Goal: Task Accomplishment & Management: Use online tool/utility

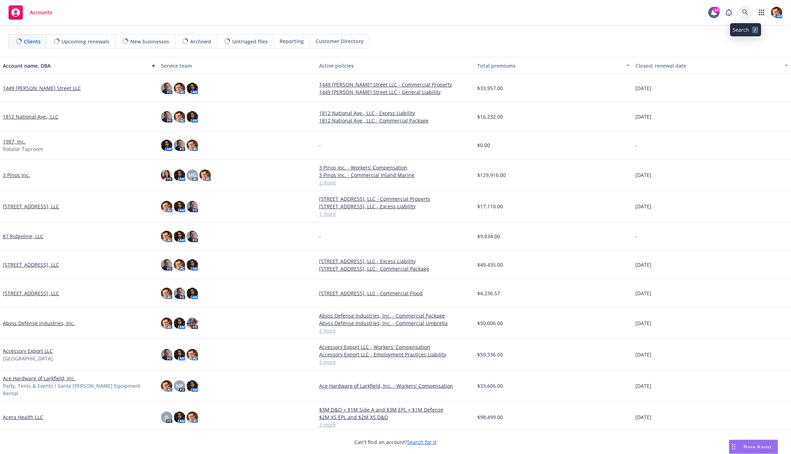
click at [743, 6] on link at bounding box center [745, 12] width 14 height 14
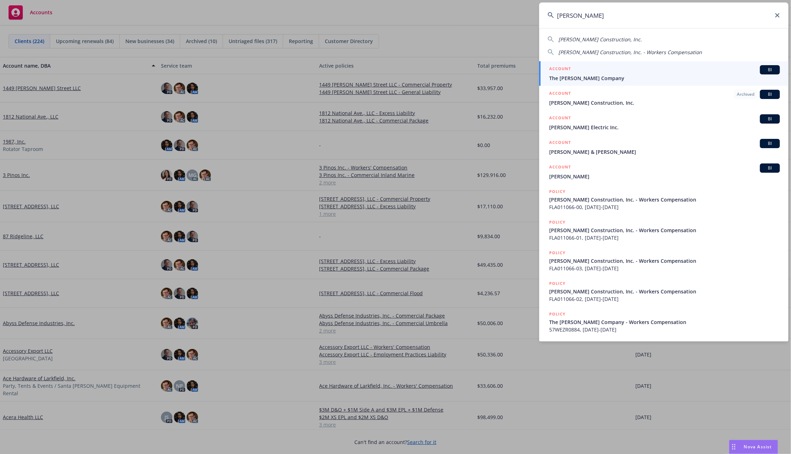
type input "rodde"
click at [635, 74] on div "ACCOUNT BI The Rodde Company" at bounding box center [664, 73] width 231 height 17
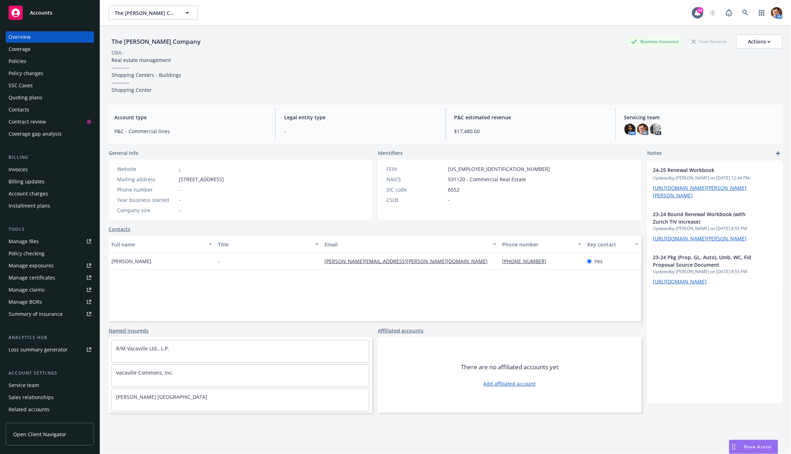
click at [39, 93] on div "Quoting plans" at bounding box center [26, 97] width 34 height 11
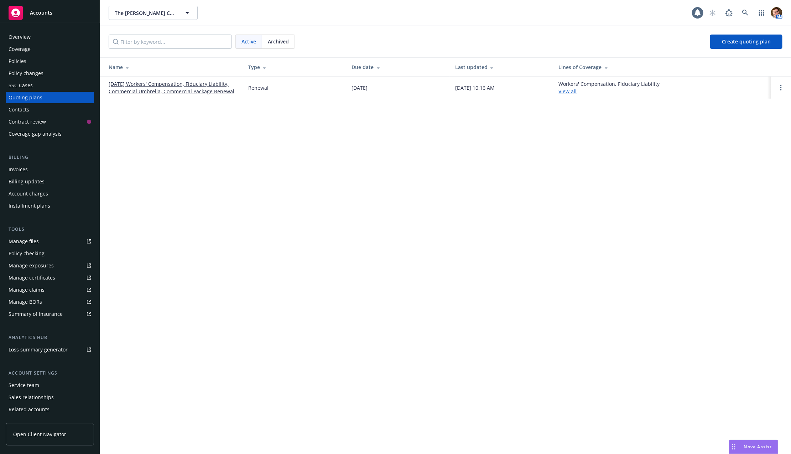
click at [193, 87] on link "[DATE] Workers' Compensation, Fiduciary Liability, Commercial Umbrella, Commerc…" at bounding box center [173, 87] width 128 height 15
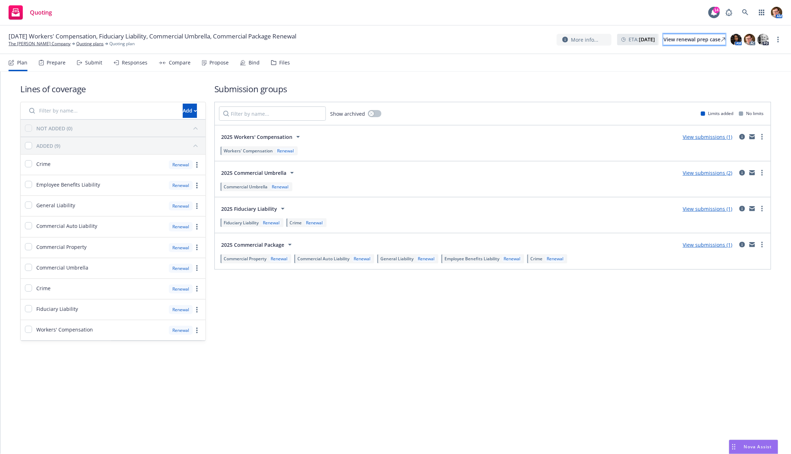
click at [686, 43] on div "View renewal prep case" at bounding box center [695, 39] width 62 height 11
click at [128, 67] on div "Responses" at bounding box center [131, 62] width 34 height 17
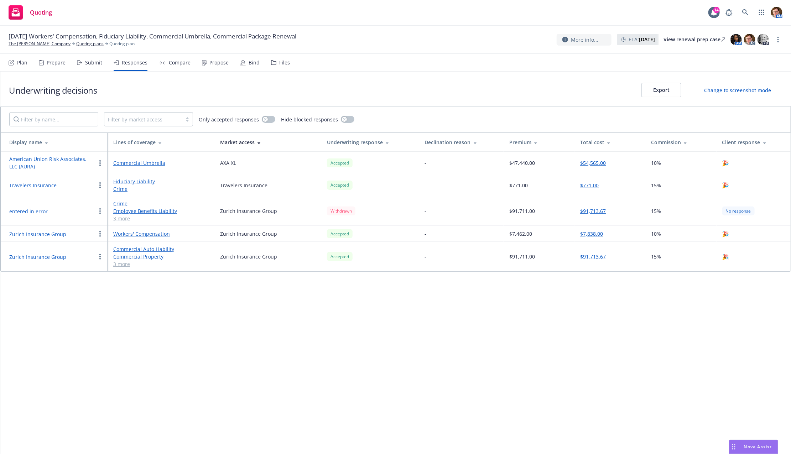
click at [35, 157] on button "American Union Risk Associates, LLC (AURA)" at bounding box center [52, 162] width 87 height 15
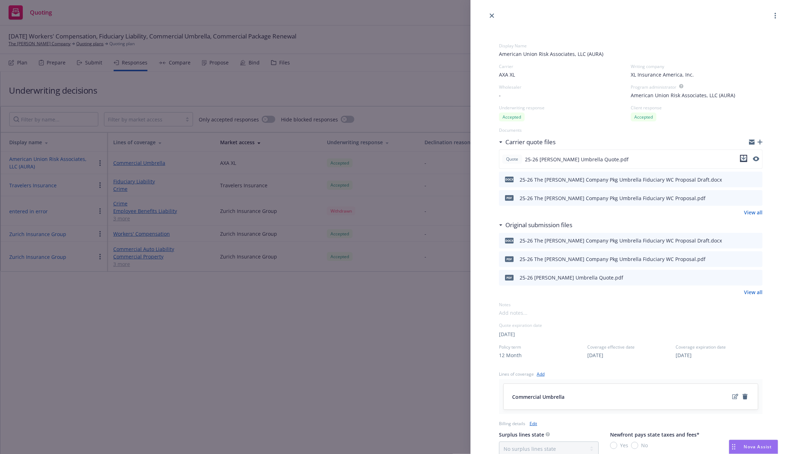
click at [741, 159] on icon "download file" at bounding box center [744, 159] width 6 height 6
drag, startPoint x: 493, startPoint y: 16, endPoint x: 450, endPoint y: 5, distance: 44.4
click at [493, 16] on icon "close" at bounding box center [492, 16] width 4 height 4
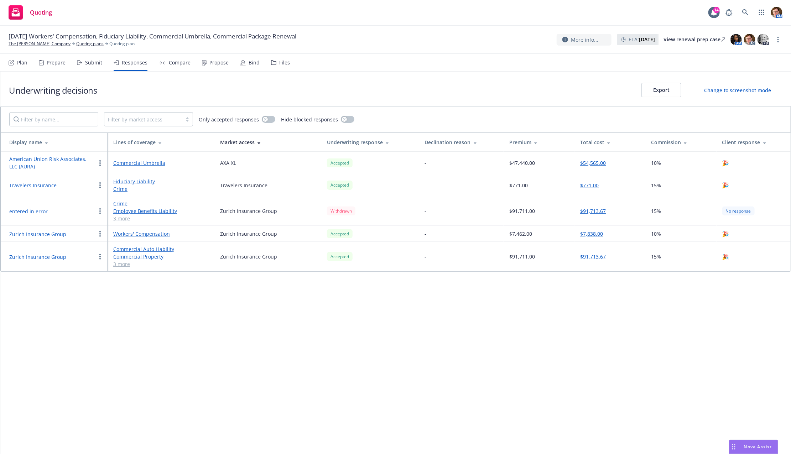
click at [52, 159] on button "American Union Risk Associates, LLC (AURA)" at bounding box center [52, 162] width 87 height 15
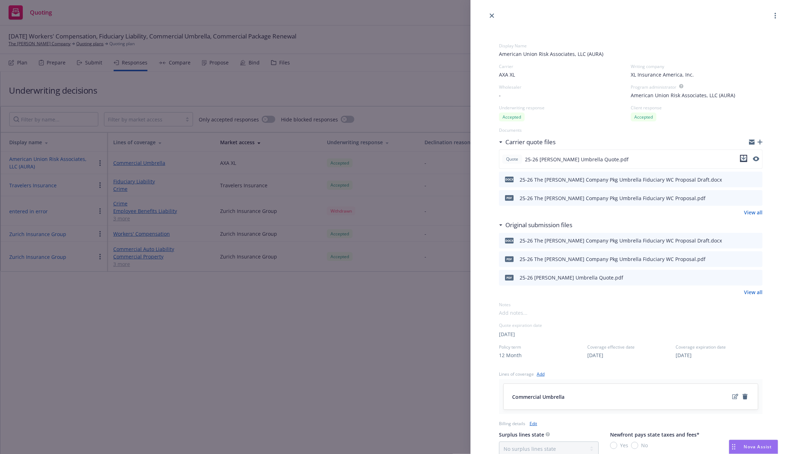
click at [742, 158] on icon "download file" at bounding box center [744, 158] width 5 height 4
click at [496, 14] on div at bounding box center [631, 10] width 321 height 20
click at [490, 14] on icon "close" at bounding box center [492, 16] width 4 height 4
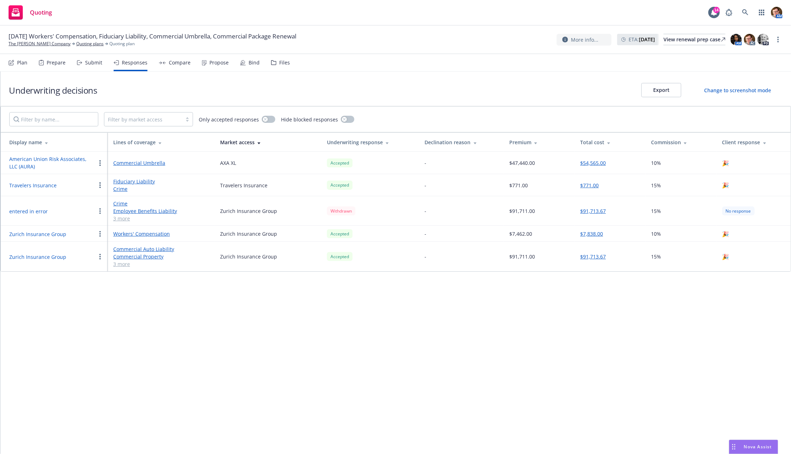
click at [28, 185] on button "Travelers Insurance" at bounding box center [32, 185] width 47 height 7
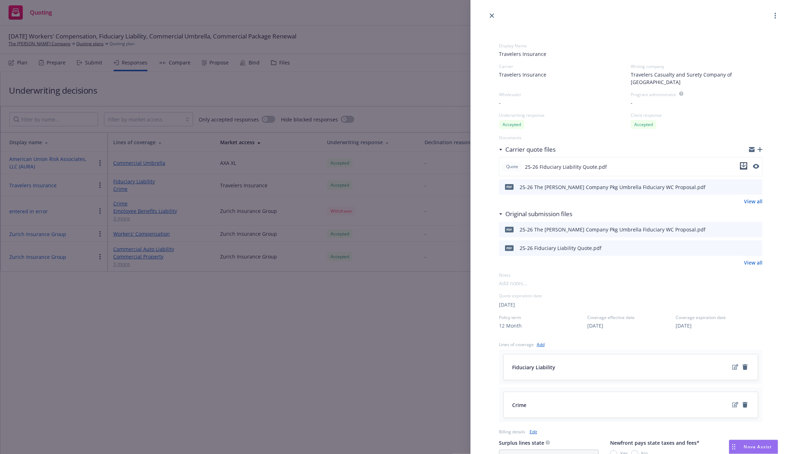
click at [741, 163] on icon "download file" at bounding box center [744, 166] width 6 height 6
click at [323, 319] on div "Display Name Travelers Insurance Carrier Travelers Insurance Writing company Tr…" at bounding box center [395, 227] width 791 height 454
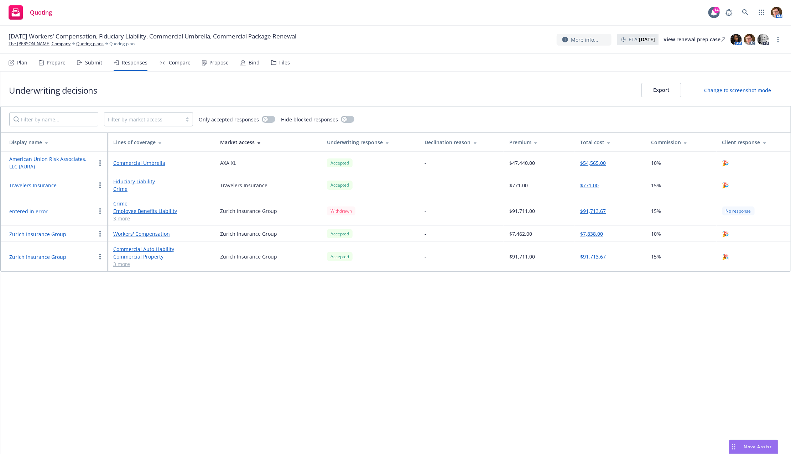
click at [22, 238] on td "Zurich Insurance Group" at bounding box center [54, 234] width 107 height 16
click at [31, 233] on button "Zurich Insurance Group" at bounding box center [37, 233] width 57 height 7
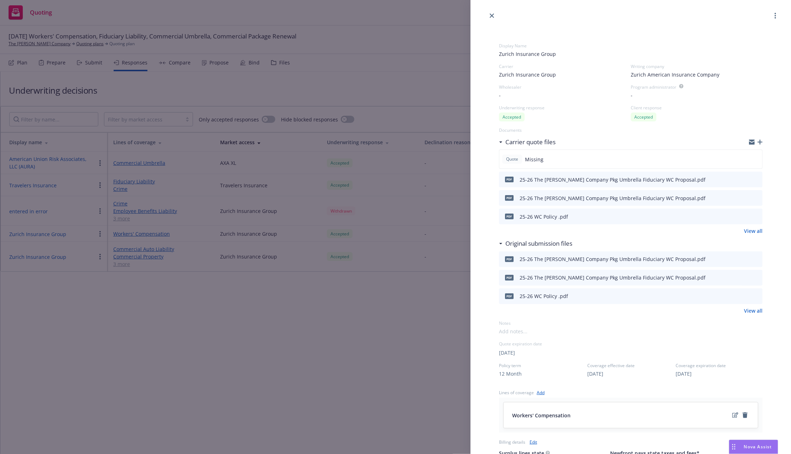
click at [741, 215] on icon "download file" at bounding box center [744, 216] width 6 height 6
click at [113, 242] on div "Display Name Zurich Insurance Group Carrier Zurich Insurance Group Writing comp…" at bounding box center [395, 227] width 791 height 454
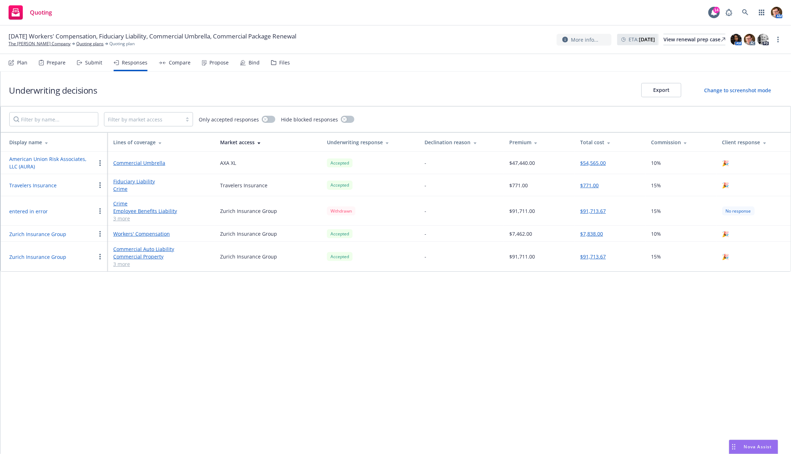
click at [42, 253] on button "Zurich Insurance Group" at bounding box center [37, 256] width 57 height 7
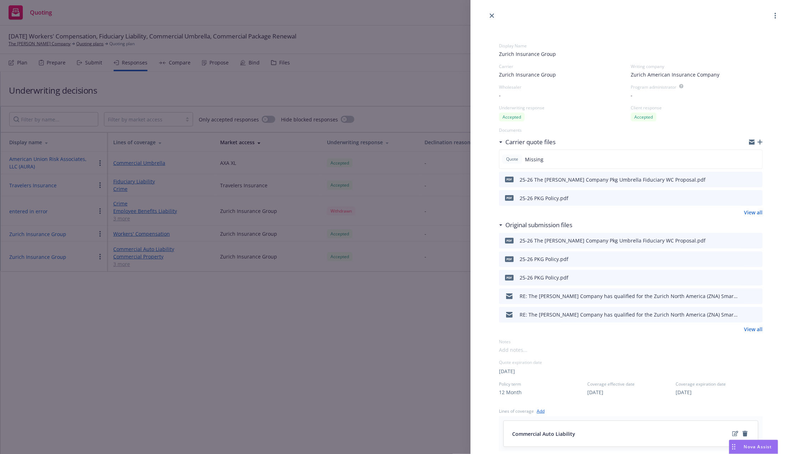
click at [742, 196] on icon "download file" at bounding box center [744, 196] width 5 height 4
click at [253, 293] on div "Display Name Zurich Insurance Group Carrier Zurich Insurance Group Writing comp…" at bounding box center [395, 227] width 791 height 454
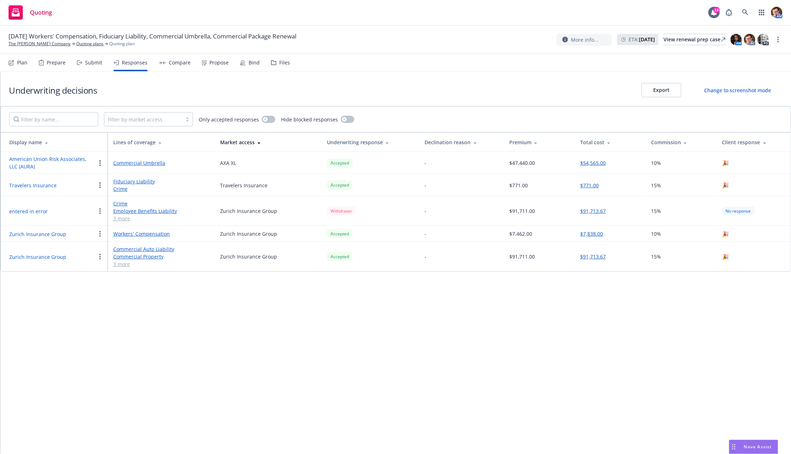
click at [172, 61] on div "Compare" at bounding box center [180, 63] width 22 height 6
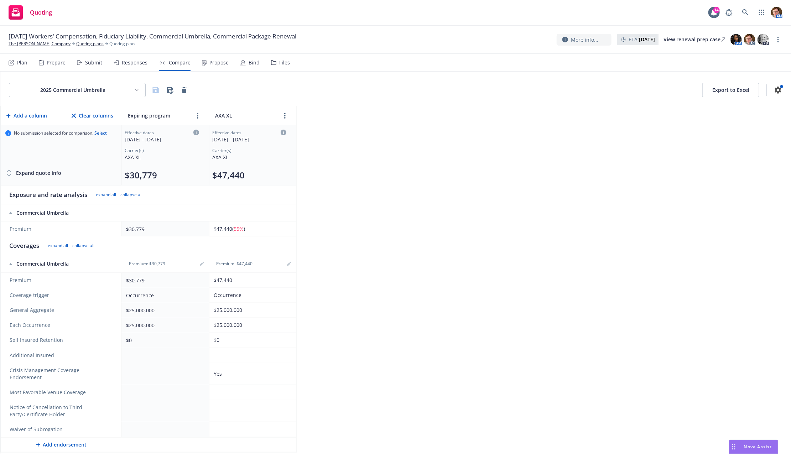
drag, startPoint x: 219, startPoint y: 62, endPoint x: 228, endPoint y: 57, distance: 9.6
click at [219, 62] on div "Propose" at bounding box center [218, 63] width 19 height 6
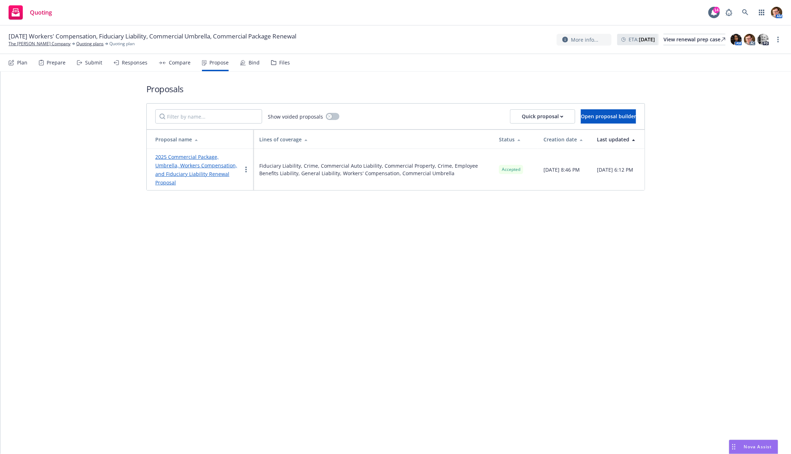
click at [59, 60] on div "Prepare" at bounding box center [56, 63] width 19 height 6
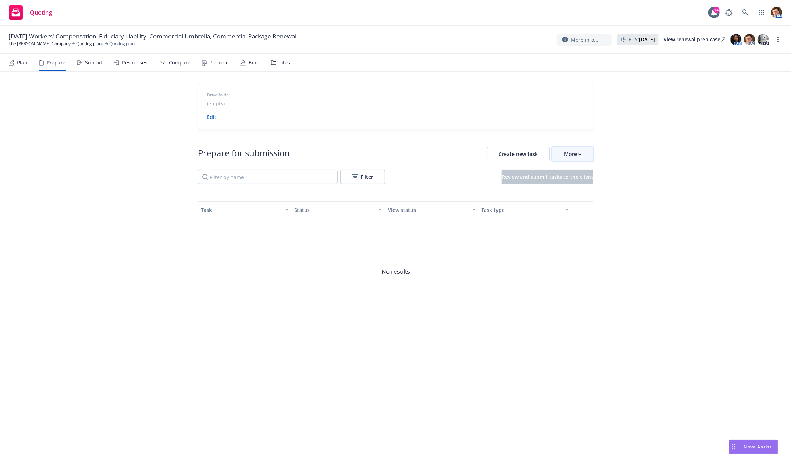
click at [584, 152] on button "More" at bounding box center [572, 154] width 41 height 14
click at [584, 187] on span "Go to Indio account" at bounding box center [584, 186] width 63 height 7
click at [670, 37] on div "View renewal prep case" at bounding box center [695, 39] width 62 height 11
click at [132, 62] on div "Responses" at bounding box center [135, 63] width 26 height 6
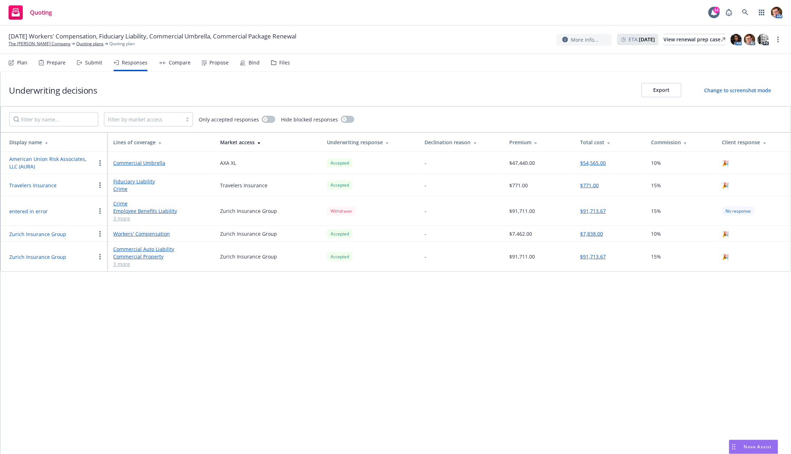
click at [124, 261] on link "3 more" at bounding box center [160, 263] width 95 height 7
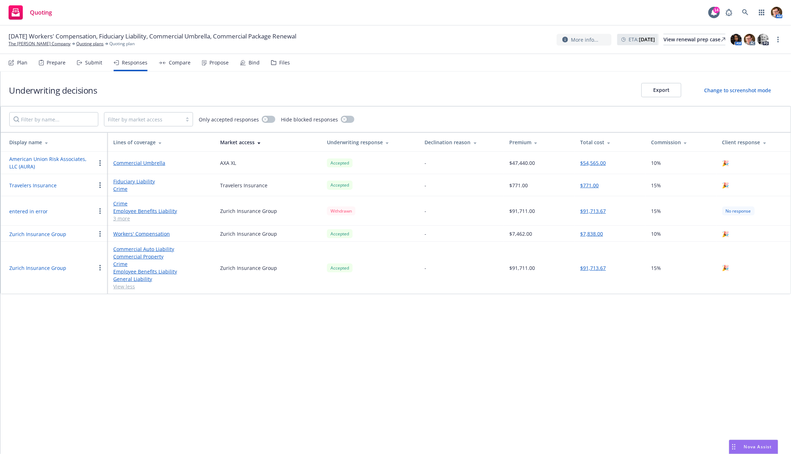
click at [28, 266] on button "Zurich Insurance Group" at bounding box center [37, 267] width 57 height 7
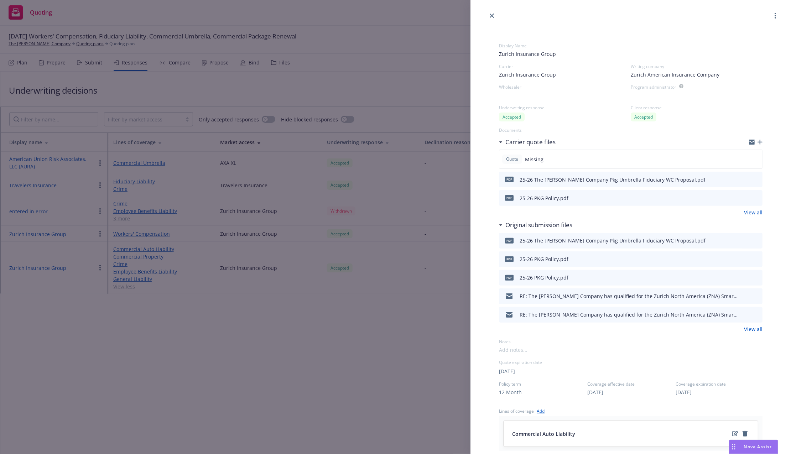
click at [741, 197] on icon "download file" at bounding box center [744, 197] width 6 height 6
click at [491, 13] on link "close" at bounding box center [492, 15] width 9 height 9
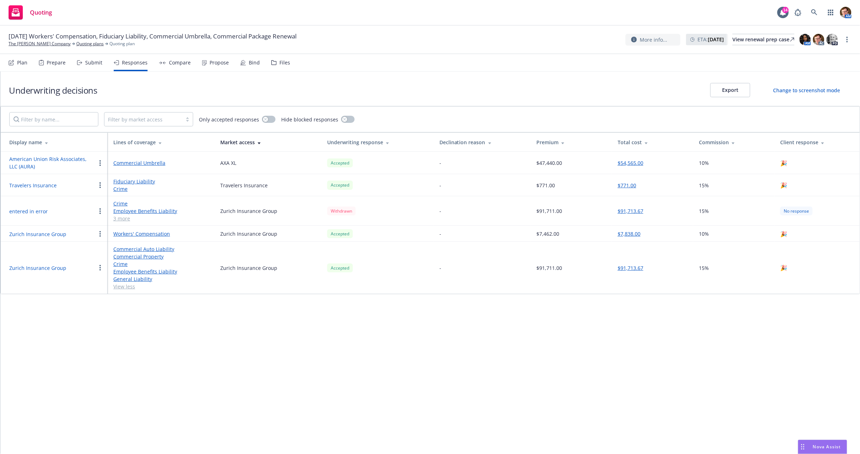
click at [220, 68] on div "Propose" at bounding box center [215, 62] width 27 height 17
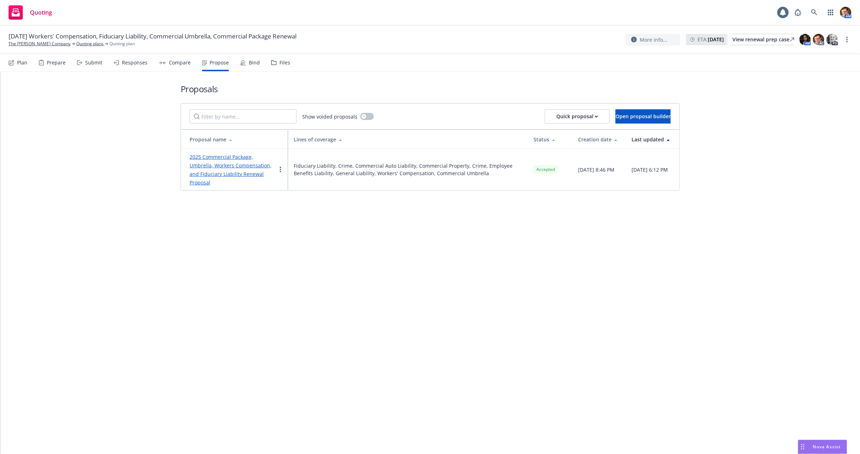
click at [240, 62] on icon at bounding box center [243, 63] width 6 height 6
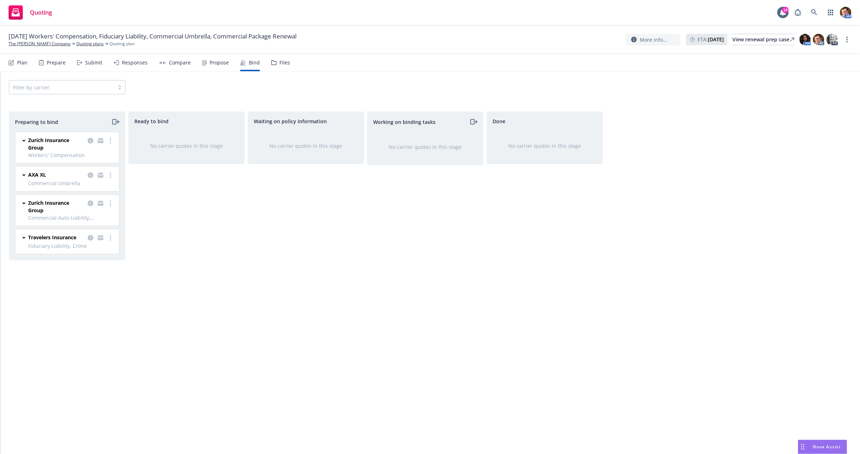
drag, startPoint x: 113, startPoint y: 175, endPoint x: 117, endPoint y: 186, distance: 12.0
click at [113, 175] on link "more" at bounding box center [110, 175] width 9 height 9
click at [105, 204] on link "Log bind order" at bounding box center [80, 204] width 70 height 14
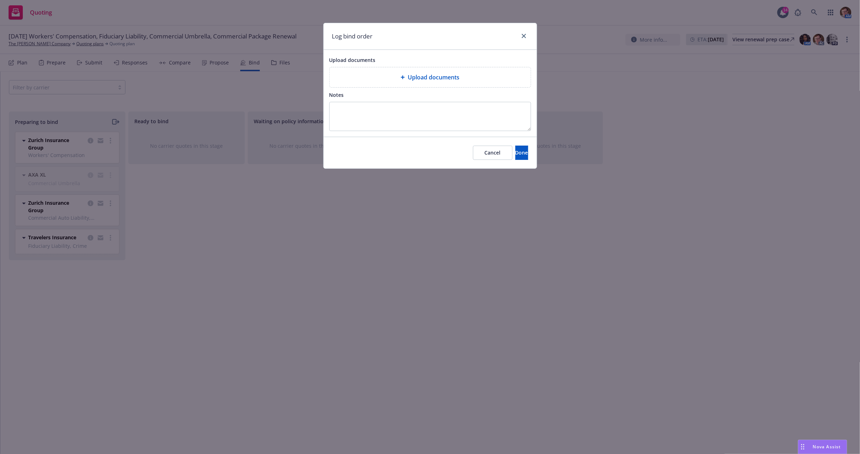
click at [390, 91] on div "Notes" at bounding box center [430, 94] width 202 height 9
click at [399, 79] on div "Upload documents" at bounding box center [429, 77] width 189 height 9
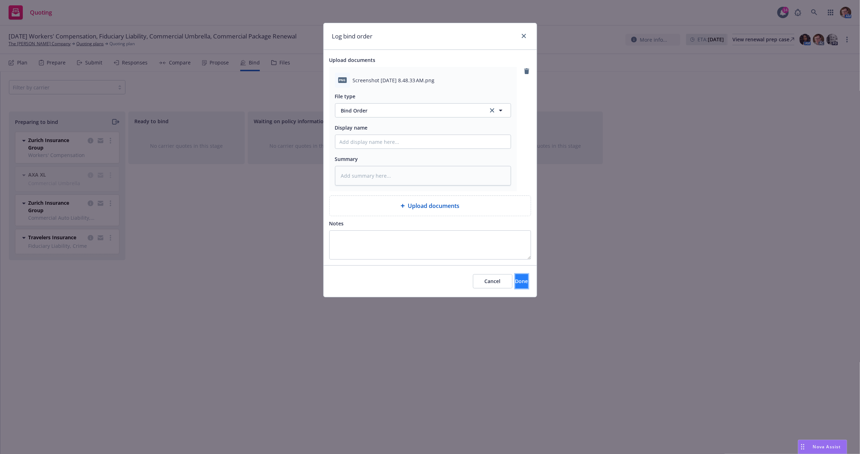
click at [515, 285] on button "Done" at bounding box center [521, 281] width 13 height 14
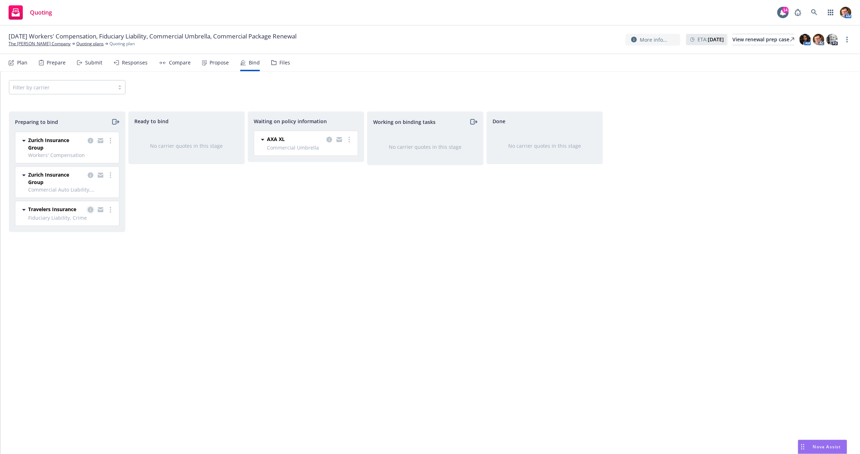
click at [88, 210] on icon "copy logging email" at bounding box center [91, 210] width 6 height 6
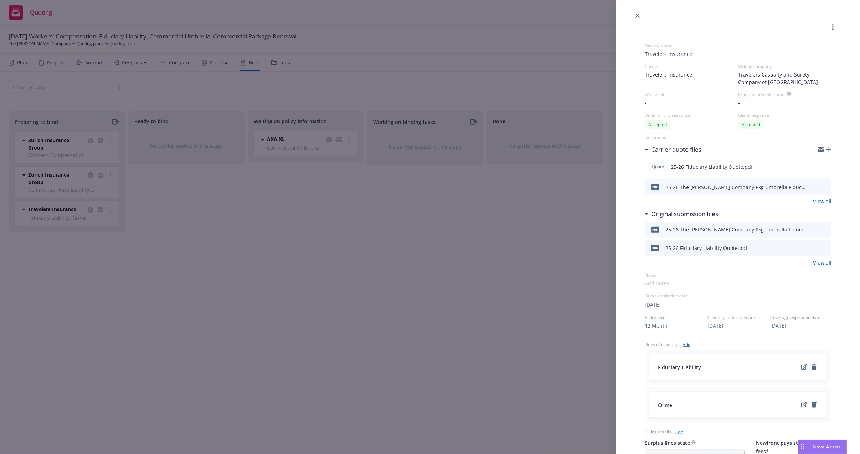
click at [791, 185] on icon "download file" at bounding box center [813, 186] width 6 height 6
click at [791, 166] on icon "download file" at bounding box center [812, 166] width 6 height 6
click at [635, 14] on icon "close" at bounding box center [637, 16] width 4 height 4
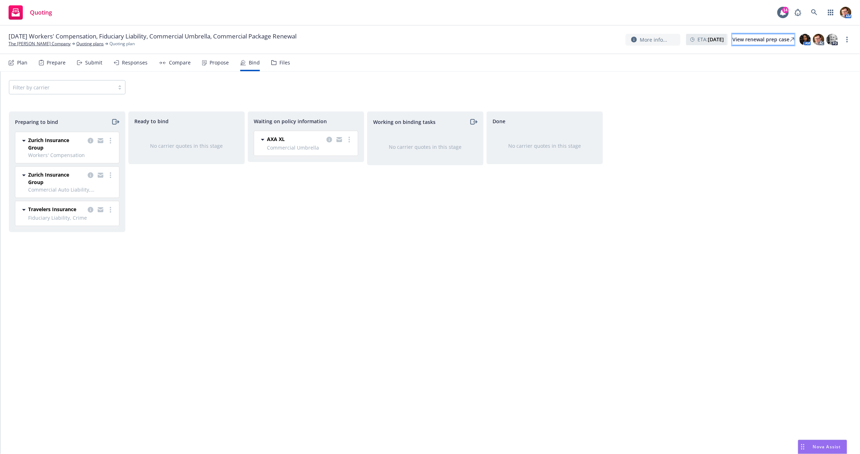
click at [732, 35] on div "View renewal prep case" at bounding box center [763, 39] width 62 height 11
click at [111, 139] on icon "more" at bounding box center [110, 141] width 1 height 6
drag, startPoint x: 25, startPoint y: 148, endPoint x: 53, endPoint y: 143, distance: 28.6
click at [25, 148] on div "Zurich Insurance Group Workers' Compensation" at bounding box center [67, 147] width 95 height 22
click at [28, 138] on span "Zurich Insurance Group" at bounding box center [56, 143] width 57 height 15
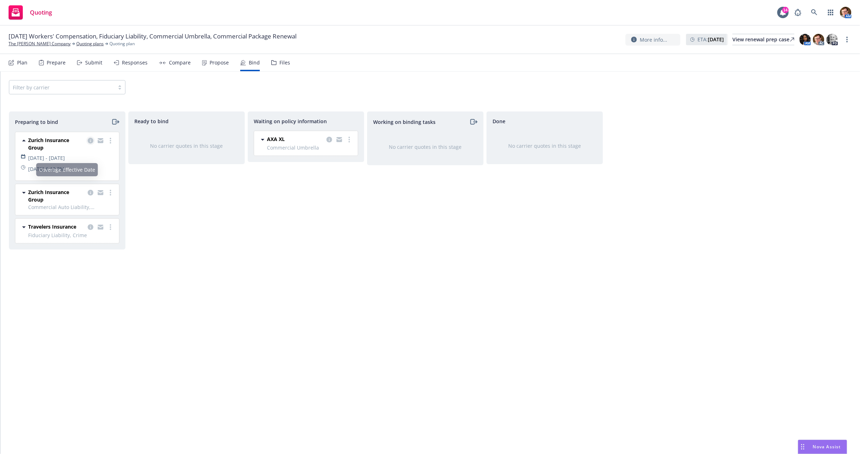
click at [88, 141] on icon "copy logging email" at bounding box center [91, 141] width 6 height 6
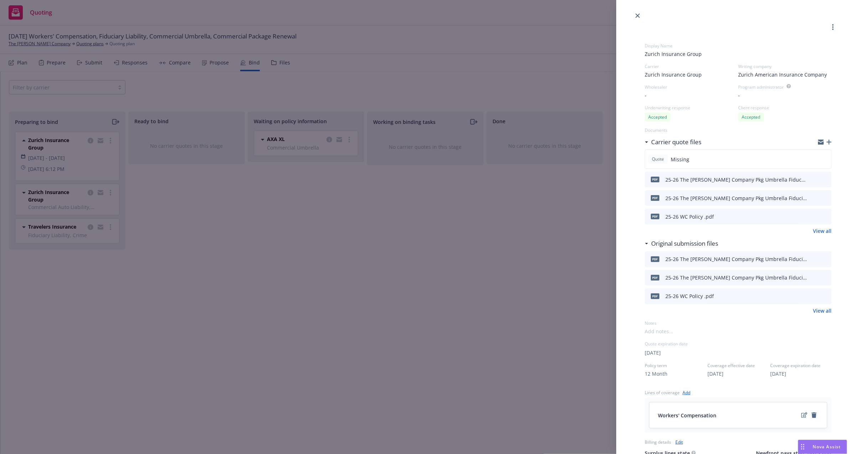
click at [791, 177] on icon "download file" at bounding box center [813, 179] width 6 height 6
click at [791, 214] on icon "download file" at bounding box center [813, 216] width 6 height 6
click at [64, 201] on div "Display Name Zurich Insurance Group Carrier Zurich Insurance Group Writing comp…" at bounding box center [430, 227] width 860 height 454
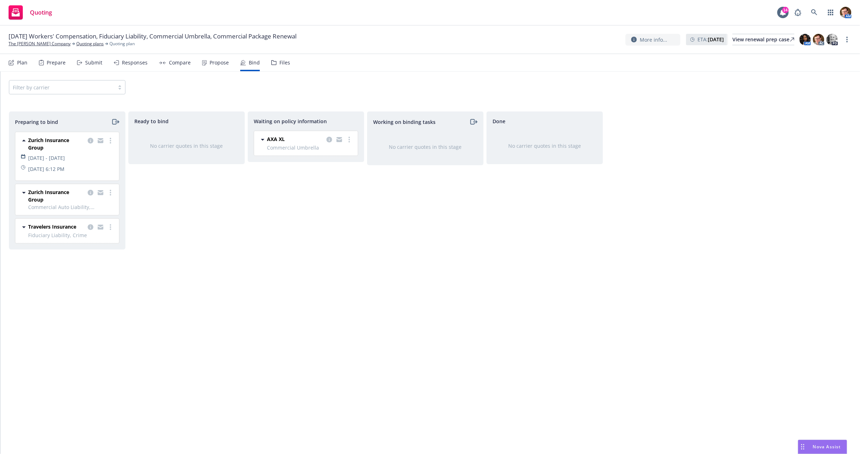
click at [70, 203] on span "Zurich Insurance Group" at bounding box center [56, 195] width 57 height 15
click at [109, 197] on link "more" at bounding box center [110, 192] width 9 height 9
click at [91, 196] on icon "copy logging email" at bounding box center [91, 193] width 6 height 6
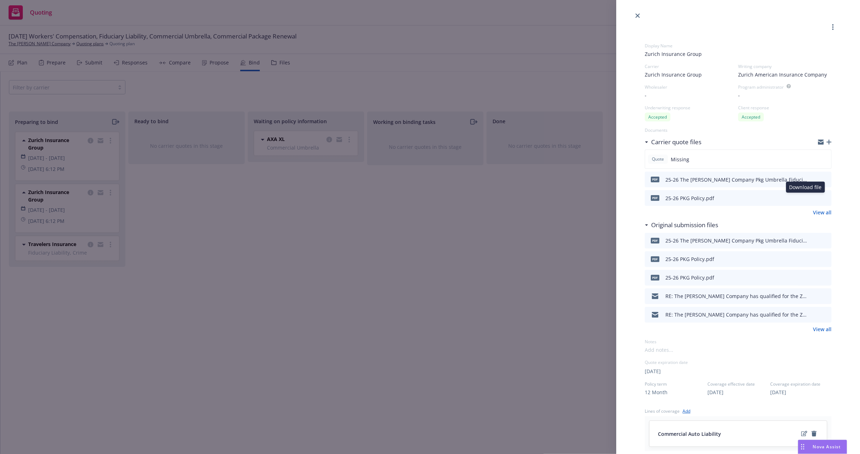
click at [791, 196] on icon "download file" at bounding box center [813, 197] width 6 height 6
click at [638, 12] on link "close" at bounding box center [637, 15] width 9 height 9
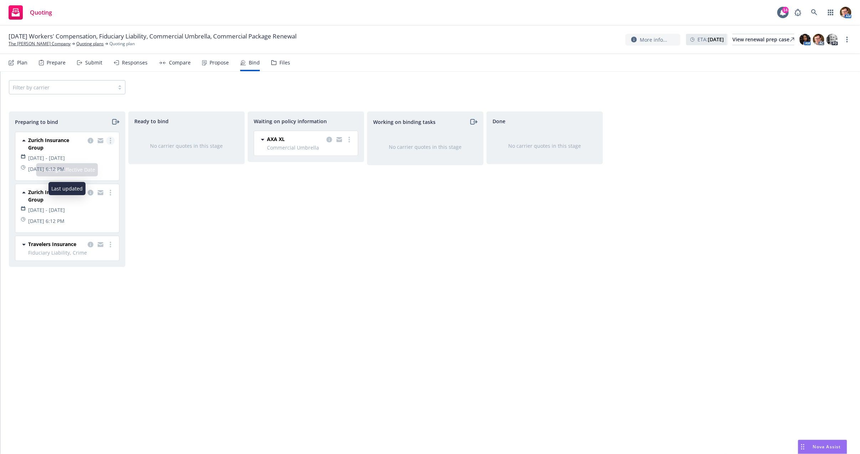
click at [110, 138] on circle "more" at bounding box center [110, 138] width 1 height 1
click at [94, 184] on span "Move to done" at bounding box center [70, 183] width 50 height 7
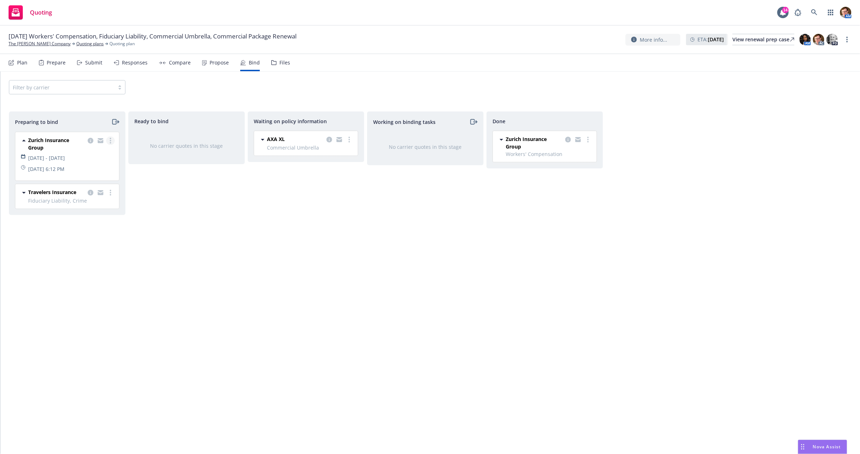
click at [113, 140] on link "more" at bounding box center [110, 140] width 9 height 9
click at [89, 182] on span "Move to done" at bounding box center [70, 183] width 50 height 7
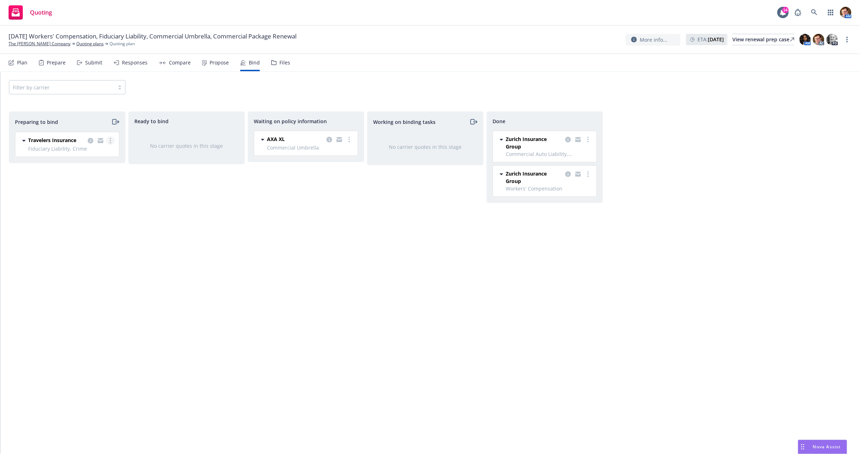
click at [111, 141] on link "more" at bounding box center [110, 140] width 9 height 9
click at [215, 210] on div "Ready to bind No carrier quotes in this stage" at bounding box center [186, 275] width 116 height 328
click at [732, 42] on div "View renewal prep case" at bounding box center [763, 39] width 62 height 11
click at [57, 63] on div "Prepare" at bounding box center [56, 63] width 19 height 6
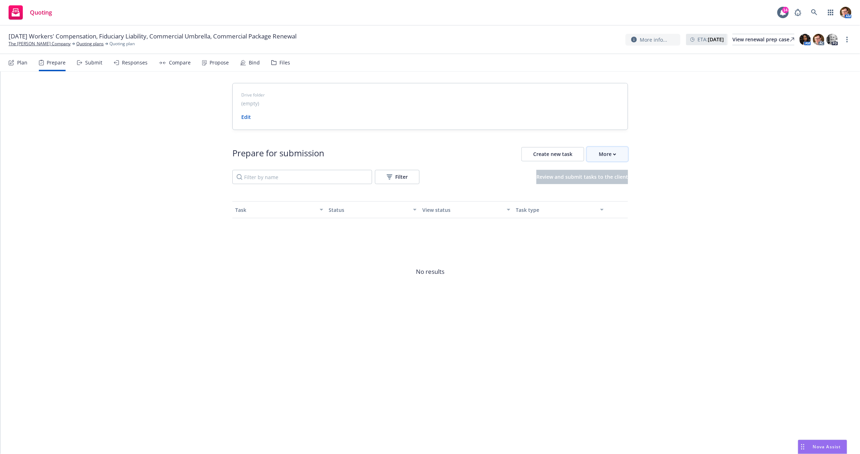
click at [591, 156] on button "More" at bounding box center [607, 154] width 41 height 14
click at [597, 191] on link "Go to Indio account" at bounding box center [638, 187] width 102 height 14
click at [209, 62] on div "Propose" at bounding box center [218, 63] width 19 height 6
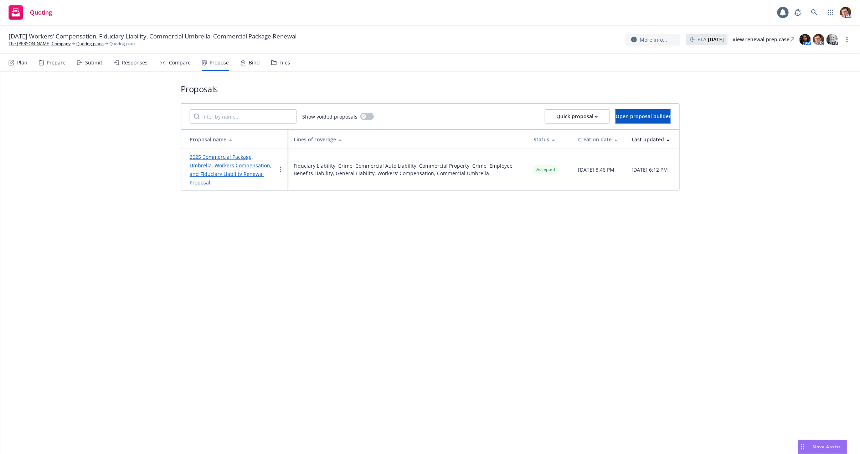
click at [130, 58] on div "Responses" at bounding box center [131, 62] width 34 height 17
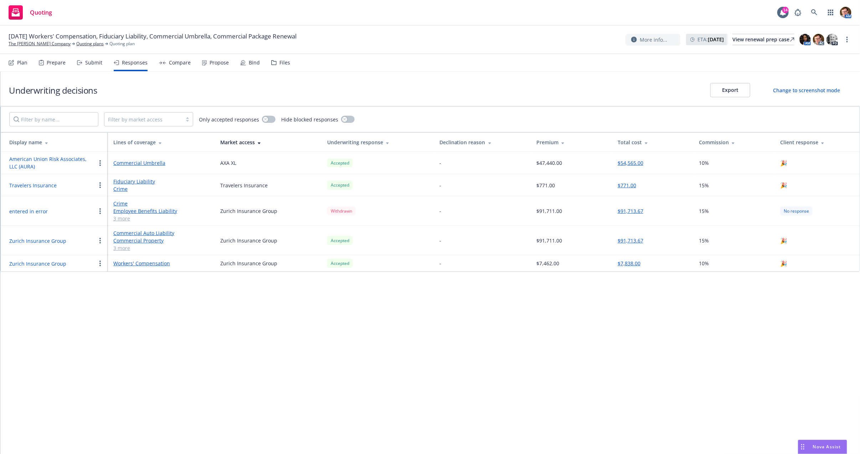
click at [160, 63] on icon at bounding box center [162, 62] width 7 height 3
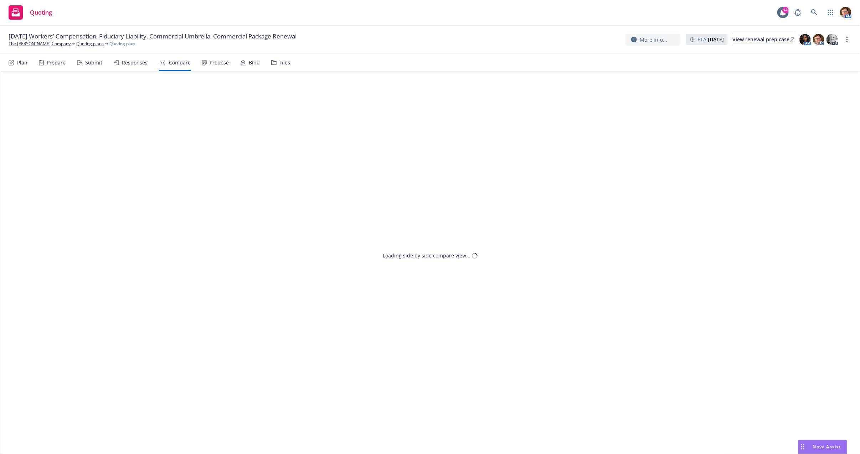
click at [131, 62] on div "Responses" at bounding box center [135, 63] width 26 height 6
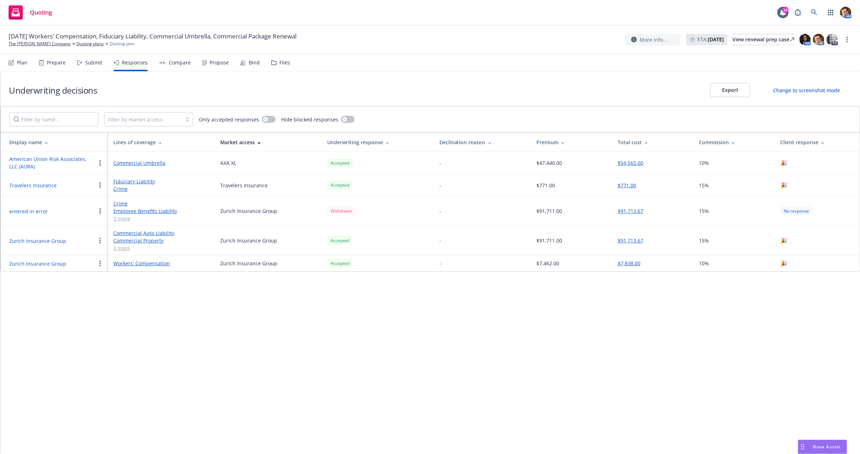
click at [213, 66] on div "Propose" at bounding box center [215, 62] width 27 height 17
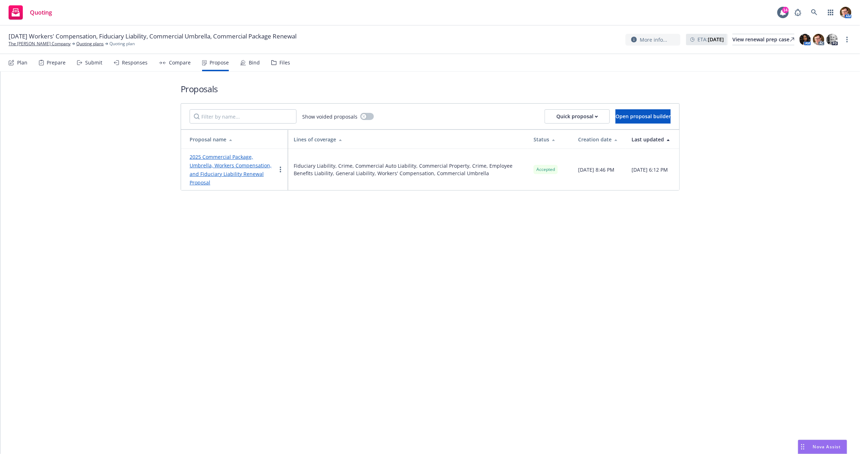
click at [245, 64] on div "Bind" at bounding box center [250, 62] width 20 height 17
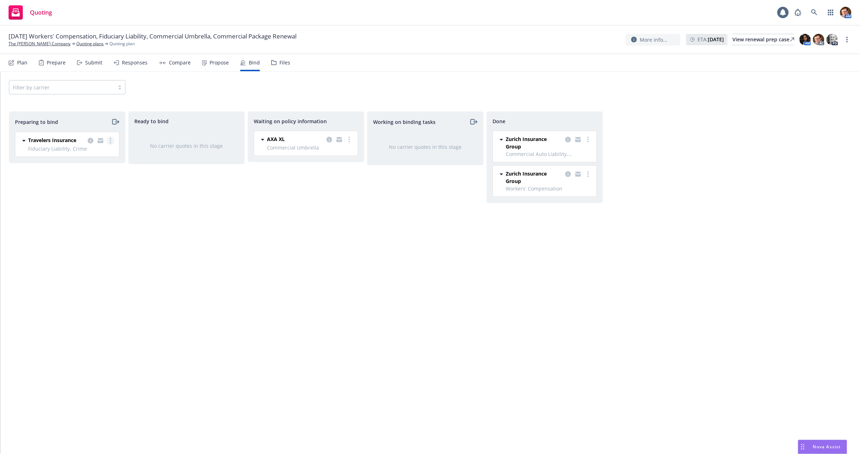
click at [109, 136] on link "more" at bounding box center [110, 140] width 9 height 9
click at [93, 173] on link "Log bind order" at bounding box center [80, 169] width 70 height 14
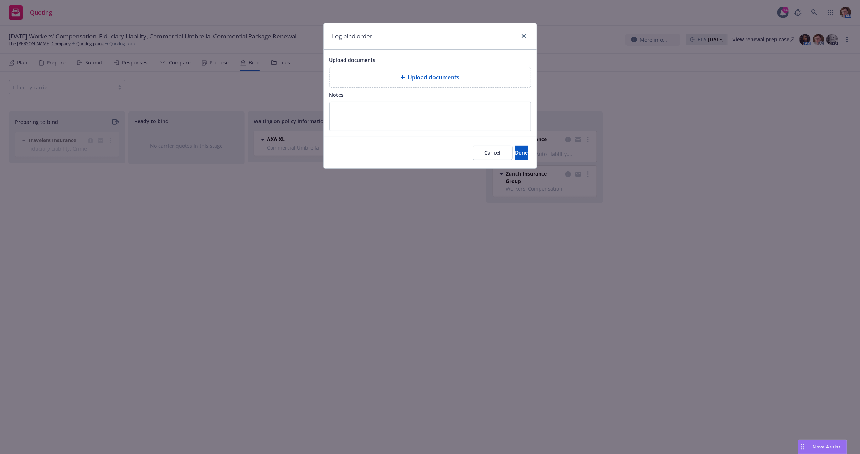
click at [390, 77] on div "Upload documents" at bounding box center [429, 77] width 189 height 9
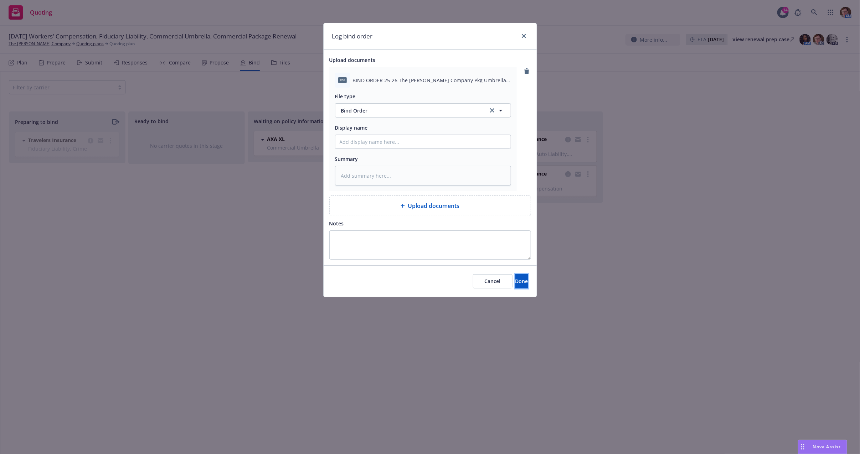
drag, startPoint x: 505, startPoint y: 275, endPoint x: 526, endPoint y: 267, distance: 22.4
click at [515, 274] on button "Done" at bounding box center [521, 281] width 13 height 14
type textarea "x"
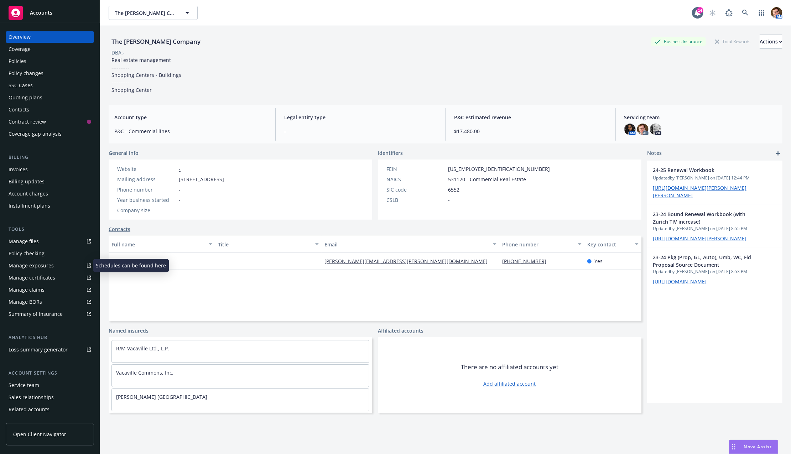
click at [29, 268] on div "Manage exposures" at bounding box center [31, 265] width 45 height 11
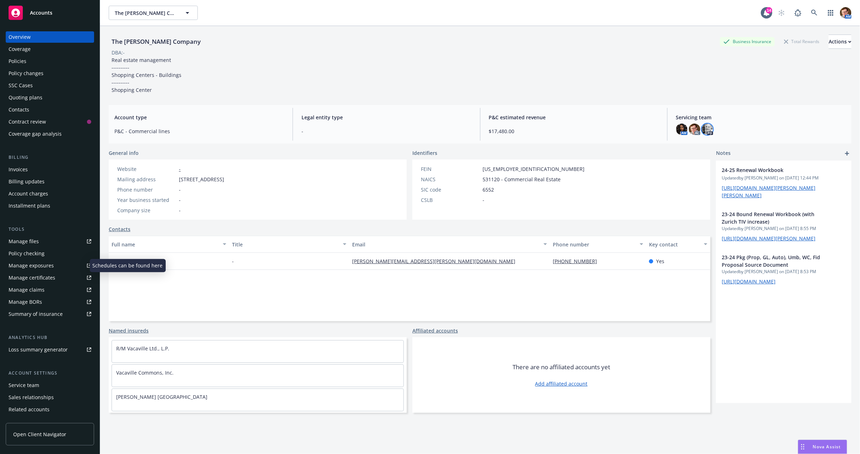
click at [703, 130] on img at bounding box center [706, 129] width 11 height 11
click at [637, 147] on span "Steve Leveroni" at bounding box center [652, 148] width 77 height 9
drag, startPoint x: 660, startPoint y: 153, endPoint x: 645, endPoint y: 153, distance: 15.7
click at [645, 153] on tr "Title SVP" at bounding box center [652, 155] width 77 height 7
copy tr "SVP"
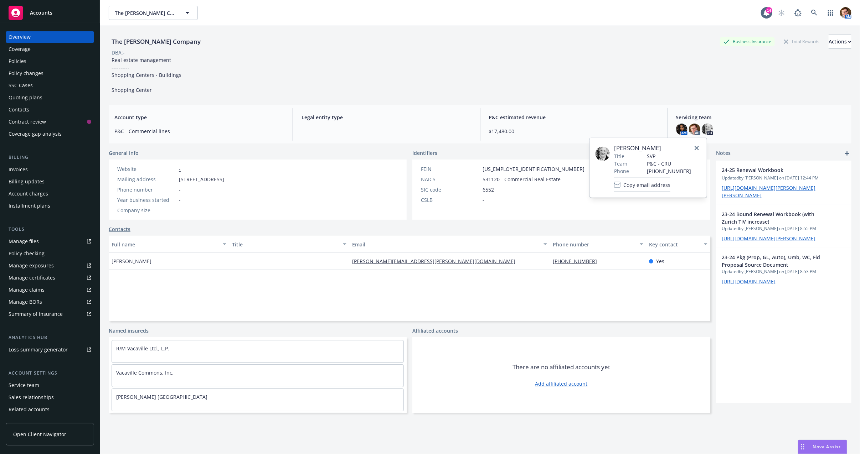
click at [224, 180] on span "[STREET_ADDRESS]" at bounding box center [201, 179] width 45 height 7
copy span "[STREET_ADDRESS]"
click at [28, 171] on div "Invoices" at bounding box center [50, 169] width 83 height 11
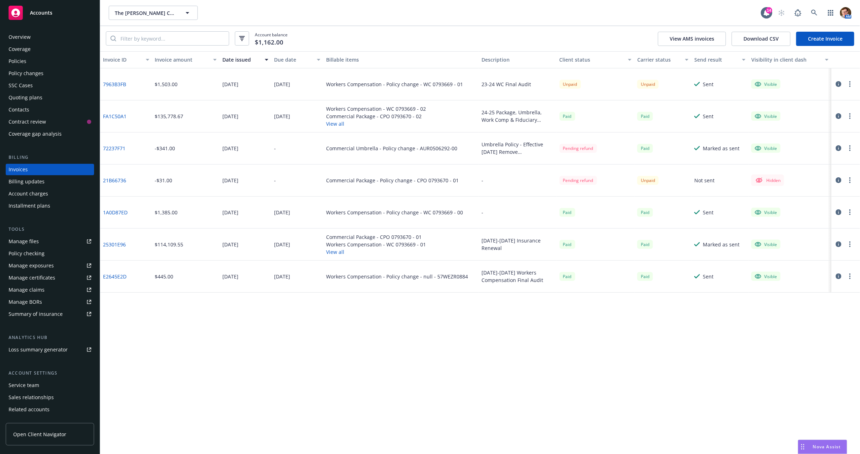
click at [334, 123] on button "View all" at bounding box center [376, 123] width 100 height 7
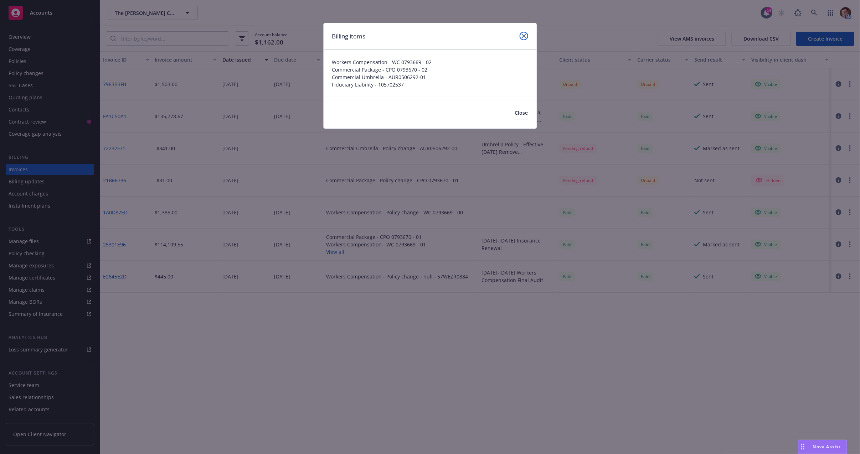
click at [520, 35] on link "close" at bounding box center [523, 36] width 9 height 9
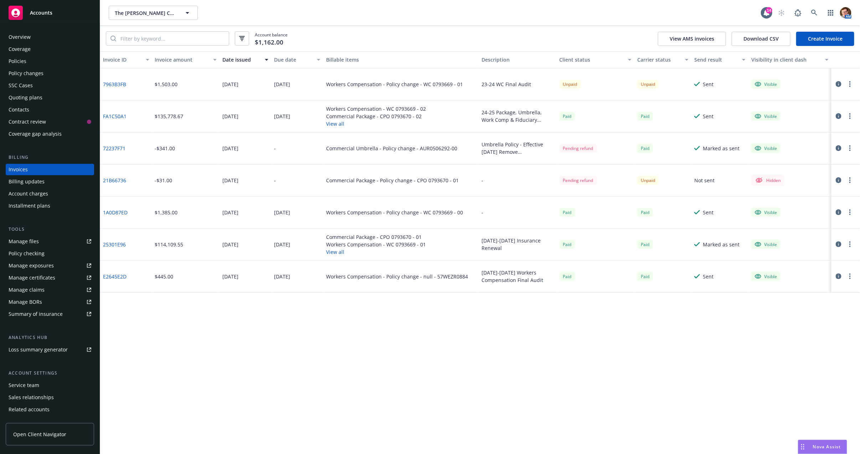
click at [342, 123] on button "View all" at bounding box center [376, 123] width 100 height 7
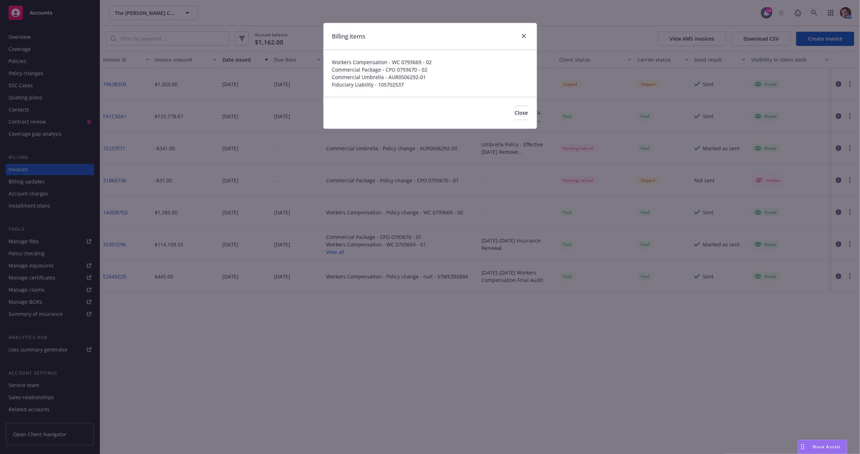
drag, startPoint x: 405, startPoint y: 87, endPoint x: 329, endPoint y: 57, distance: 82.2
click at [321, 72] on div "Billing items Workers Compensation - WC 0793669 - 02 Commercial Package - CPO 0…" at bounding box center [430, 227] width 860 height 454
click at [524, 35] on icon "close" at bounding box center [523, 36] width 4 height 4
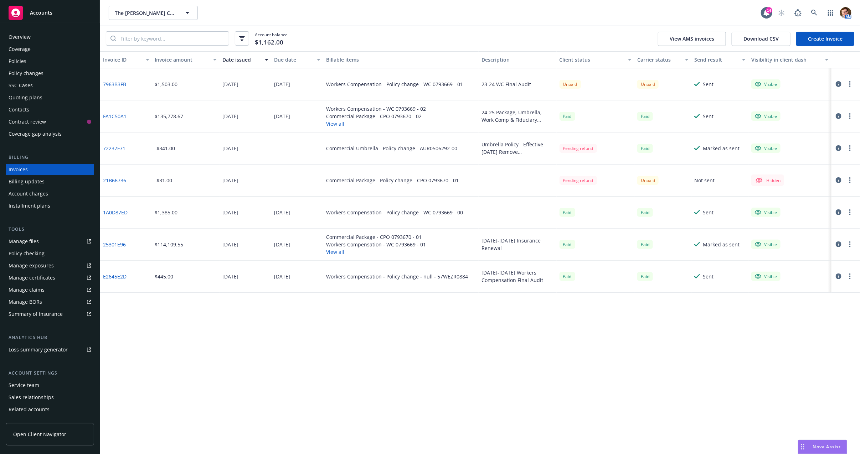
click at [341, 252] on button "View all" at bounding box center [376, 251] width 100 height 7
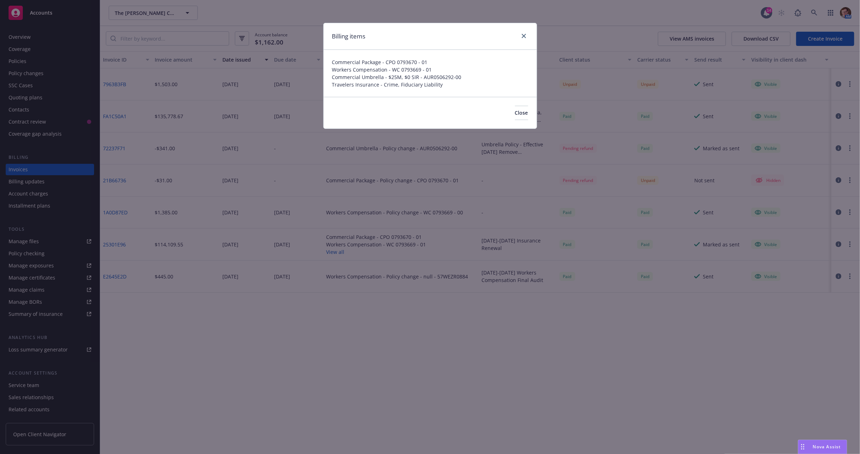
drag, startPoint x: 433, startPoint y: 81, endPoint x: 344, endPoint y: 56, distance: 91.6
click at [332, 54] on div "Commercial Package - CPO 0793670 - 01 Workers Compensation - WC 0793669 - 01 Co…" at bounding box center [429, 73] width 213 height 47
click at [524, 36] on icon "close" at bounding box center [523, 36] width 4 height 4
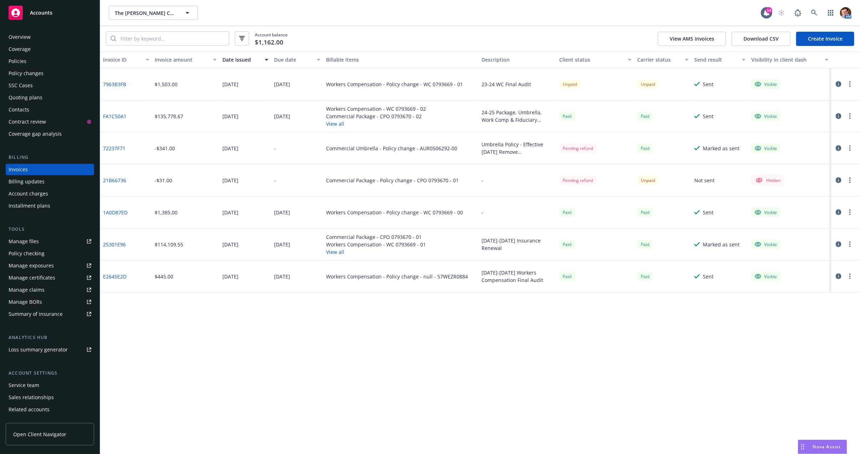
click at [328, 251] on button "View all" at bounding box center [376, 251] width 100 height 7
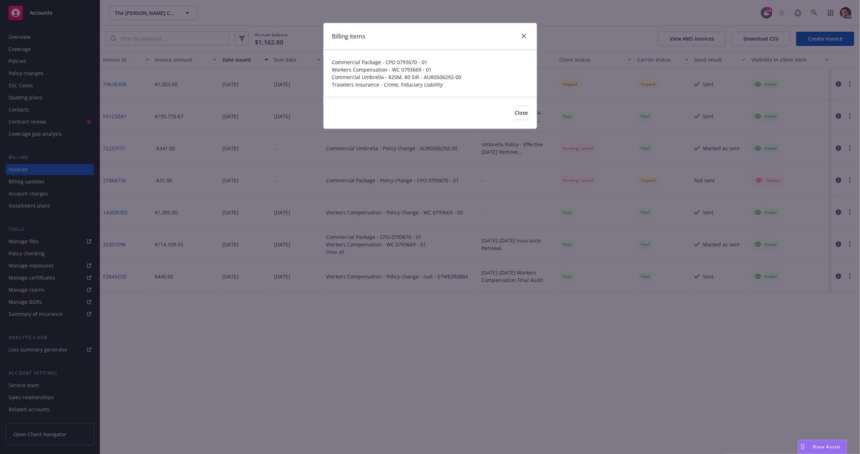
drag, startPoint x: 455, startPoint y: 87, endPoint x: 313, endPoint y: 61, distance: 144.1
click at [313, 61] on div "Billing items Commercial Package - CPO 0793670 - 01 Workers Compensation - WC 0…" at bounding box center [430, 227] width 860 height 454
drag, startPoint x: 524, startPoint y: 35, endPoint x: 550, endPoint y: 38, distance: 26.6
click at [524, 35] on icon "close" at bounding box center [523, 36] width 4 height 4
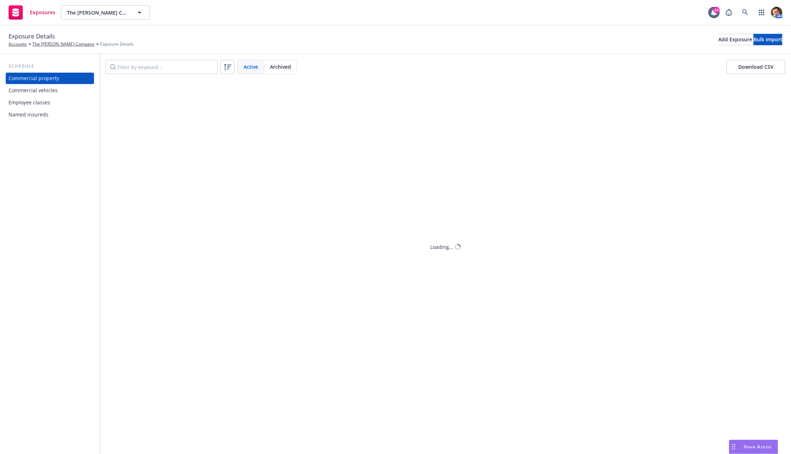
click at [44, 93] on div "Commercial vehicles" at bounding box center [33, 90] width 49 height 11
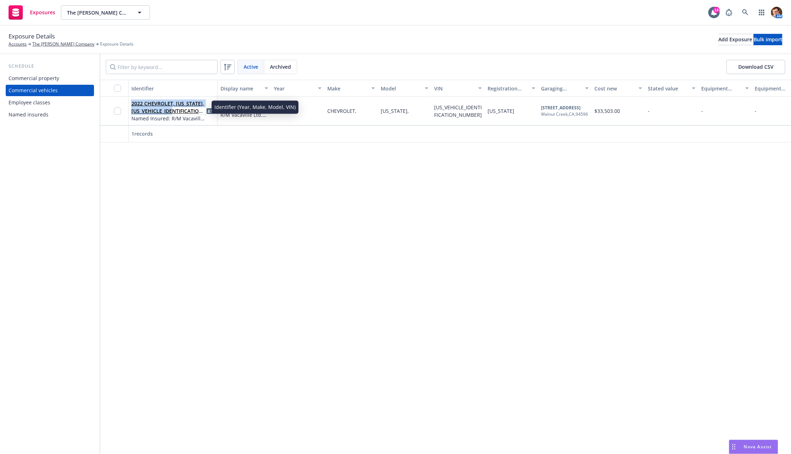
drag, startPoint x: 193, startPoint y: 112, endPoint x: 128, endPoint y: 99, distance: 66.1
click at [128, 99] on div "2022 CHEVROLET, COLORADO, 1GCHSCEN9N1134994 Named Insured: R/M Vacaville Ltd. L…" at bounding box center [559, 111] width 919 height 28
click at [50, 40] on span "Exposure Details" at bounding box center [32, 36] width 46 height 9
click at [52, 41] on link "The [PERSON_NAME] Company" at bounding box center [63, 44] width 62 height 6
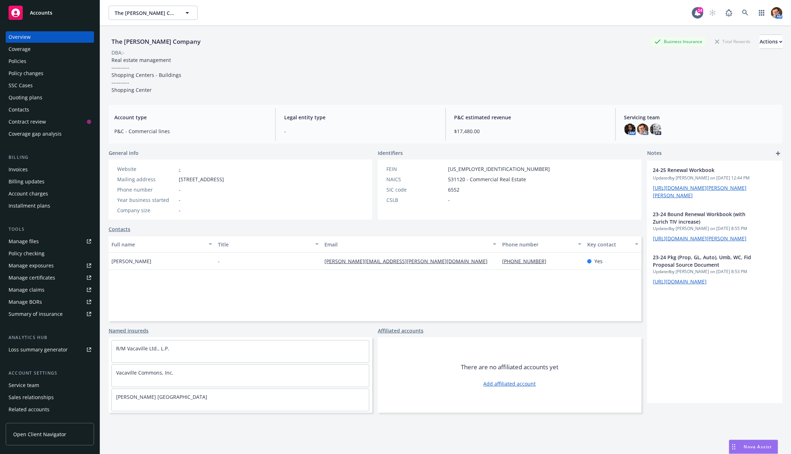
drag, startPoint x: 37, startPoint y: 58, endPoint x: 37, endPoint y: 63, distance: 5.0
click at [37, 58] on div "Policies" at bounding box center [50, 61] width 83 height 11
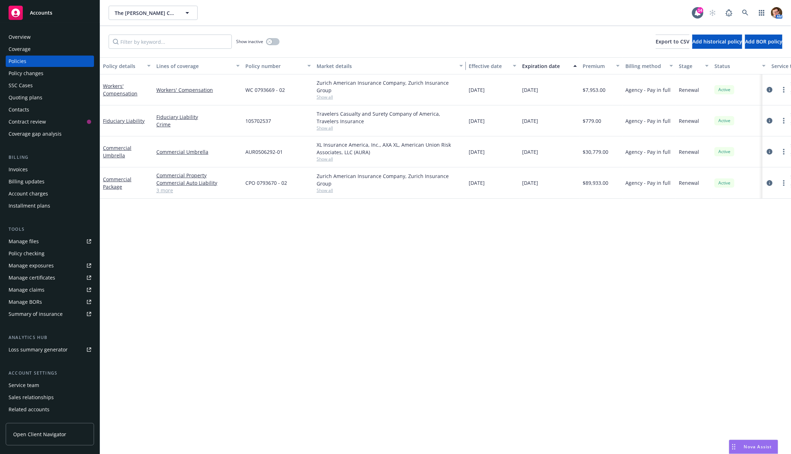
drag, startPoint x: 384, startPoint y: 64, endPoint x: 465, endPoint y: 57, distance: 81.2
click at [465, 57] on div "Show inactive Export to CSV Add historical policy Add BOR policy Policy details…" at bounding box center [445, 240] width 691 height 428
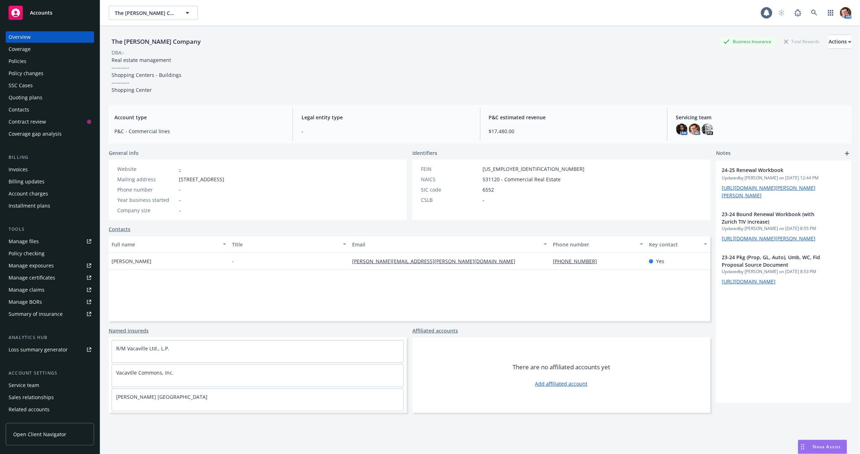
click at [33, 64] on div "Policies" at bounding box center [50, 61] width 83 height 11
click at [828, 40] on div "Actions" at bounding box center [839, 42] width 23 height 14
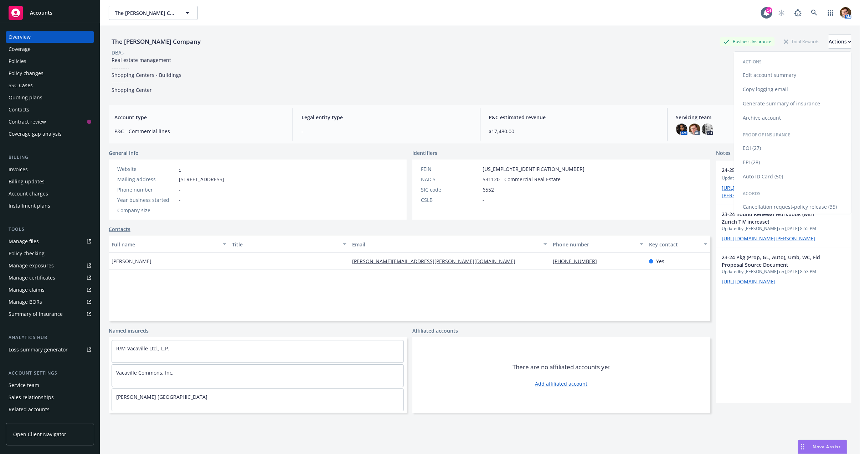
click at [783, 85] on link "Copy logging email" at bounding box center [792, 89] width 117 height 14
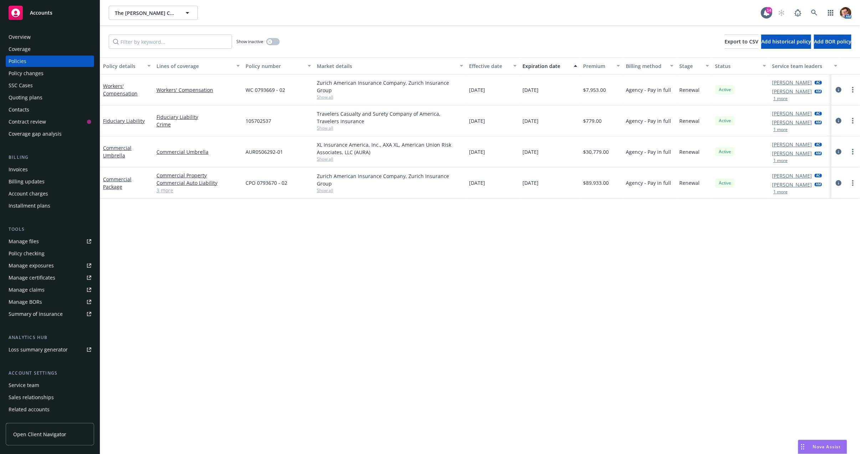
click at [46, 36] on div "Overview" at bounding box center [50, 36] width 83 height 11
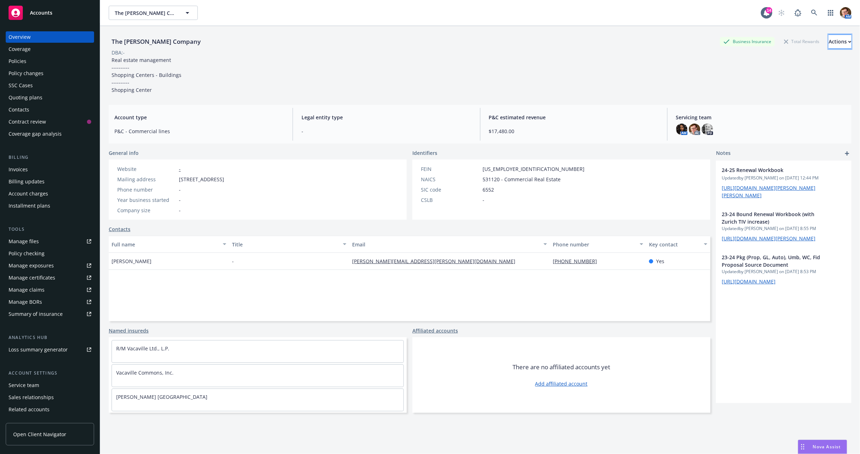
click at [832, 46] on button "Actions" at bounding box center [839, 42] width 23 height 14
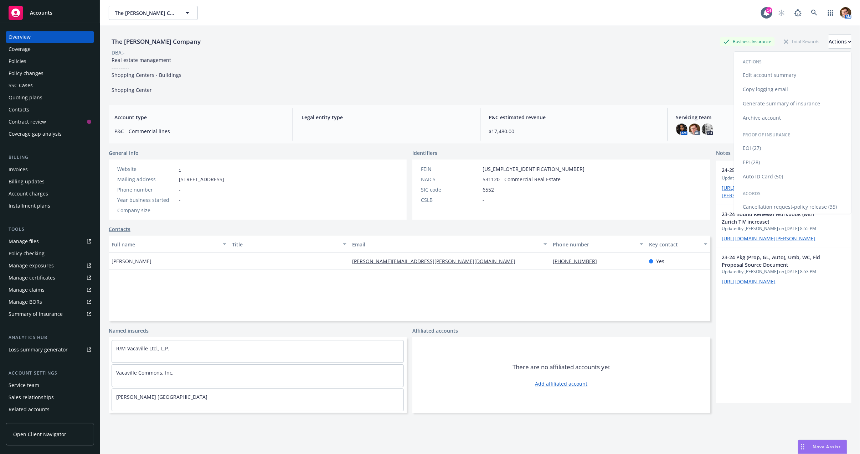
drag, startPoint x: 771, startPoint y: 86, endPoint x: 755, endPoint y: 85, distance: 16.4
click at [771, 86] on link "Copy logging email" at bounding box center [792, 89] width 117 height 14
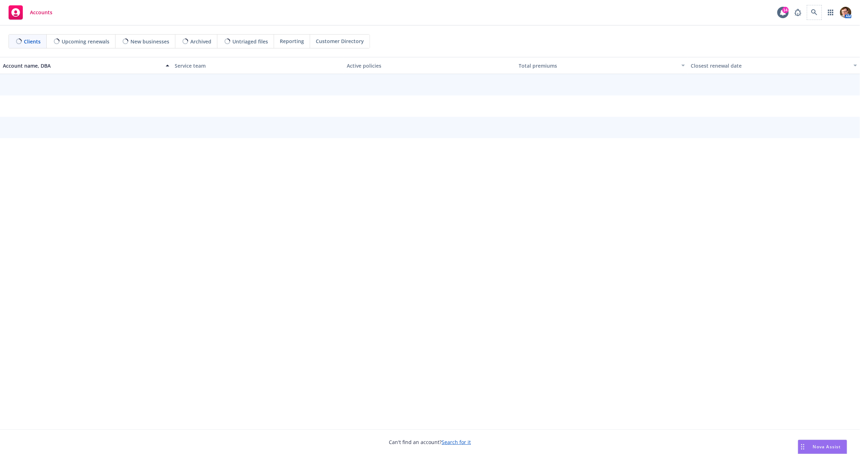
click at [821, 15] on span at bounding box center [814, 12] width 14 height 14
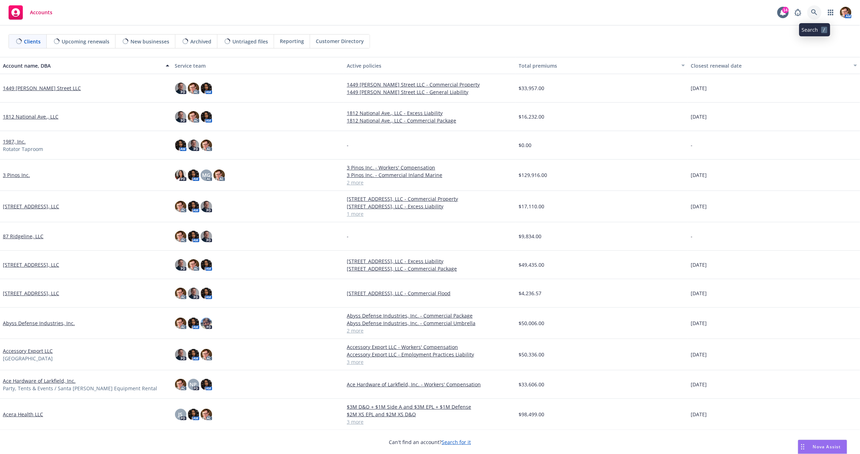
click at [814, 12] on icon at bounding box center [814, 12] width 6 height 6
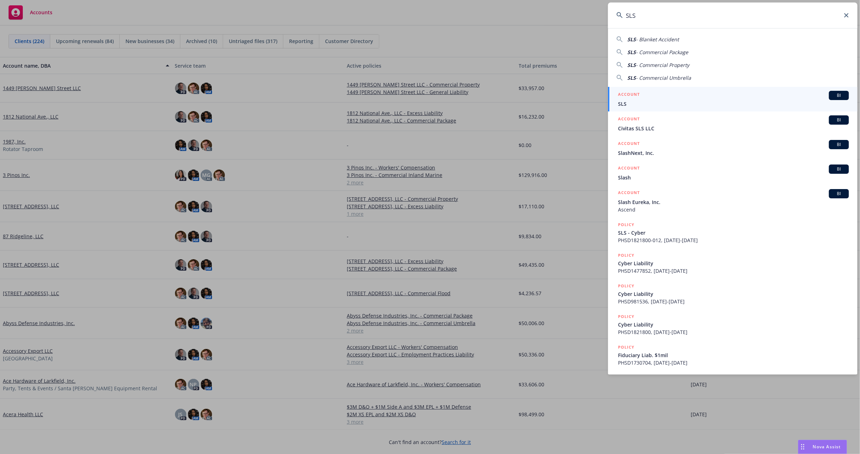
type input "SLS"
click at [675, 100] on span "SLS" at bounding box center [733, 103] width 231 height 7
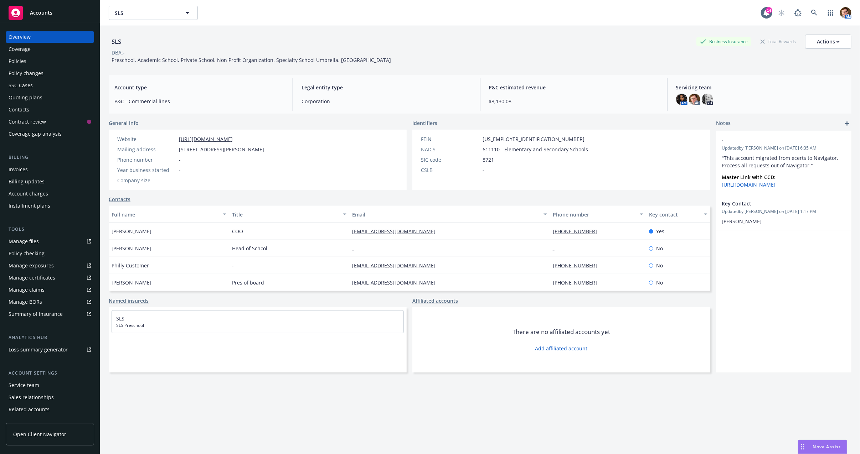
click at [26, 67] on div "Overview Coverage Policies Policy changes SSC Cases Quoting plans Contacts Cont…" at bounding box center [50, 85] width 88 height 108
click at [31, 65] on div "Policies" at bounding box center [50, 61] width 83 height 11
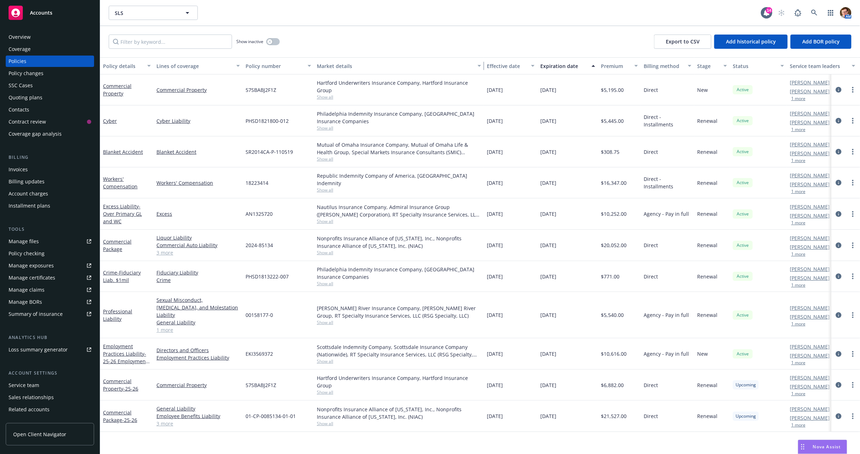
drag, startPoint x: 412, startPoint y: 67, endPoint x: 511, endPoint y: 64, distance: 98.7
click at [511, 64] on div "Policy details Lines of coverage Policy number Market details Effective date Ex…" at bounding box center [493, 65] width 786 height 17
click at [30, 102] on div "Quoting plans" at bounding box center [26, 97] width 34 height 11
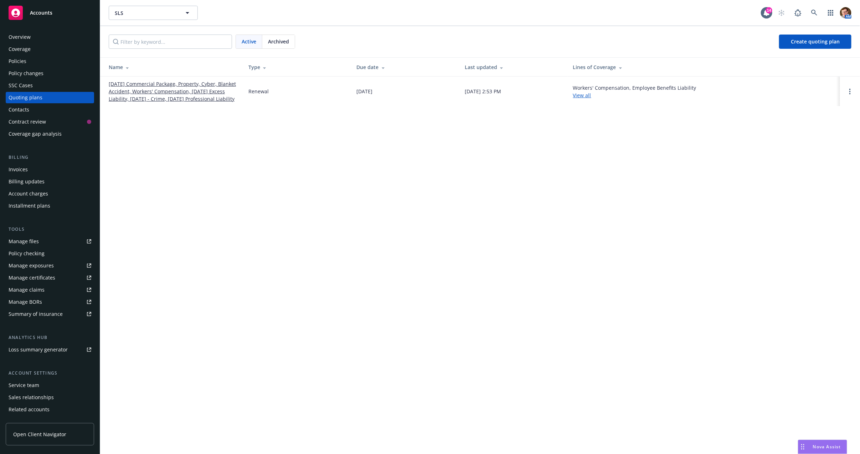
click at [183, 94] on link "09/01/25 Commercial Package, Property, Cyber, Blanket Accident, Workers' Compen…" at bounding box center [173, 91] width 128 height 22
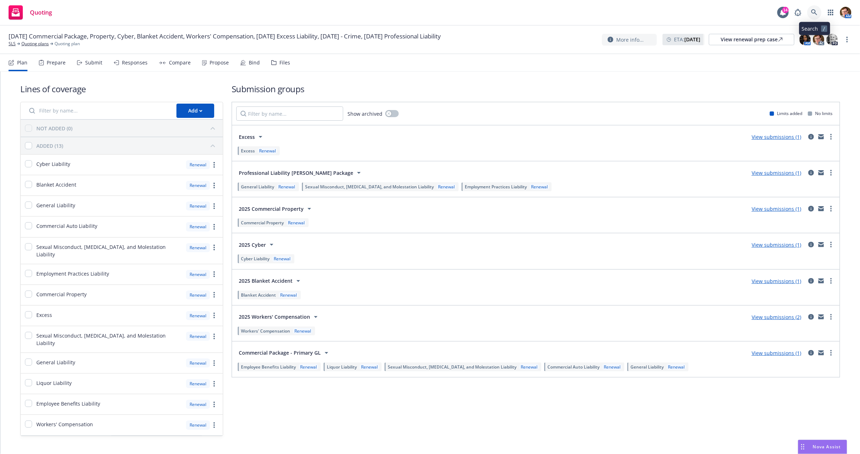
click at [813, 10] on icon at bounding box center [814, 12] width 6 height 6
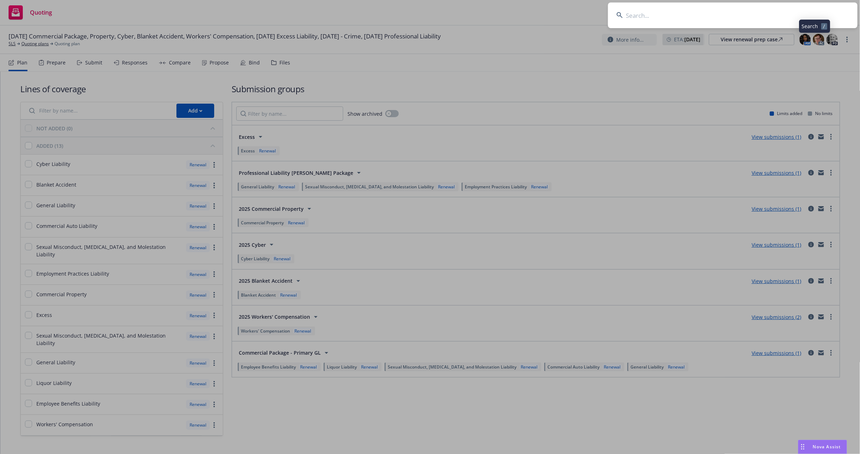
click at [722, 11] on input at bounding box center [732, 15] width 249 height 26
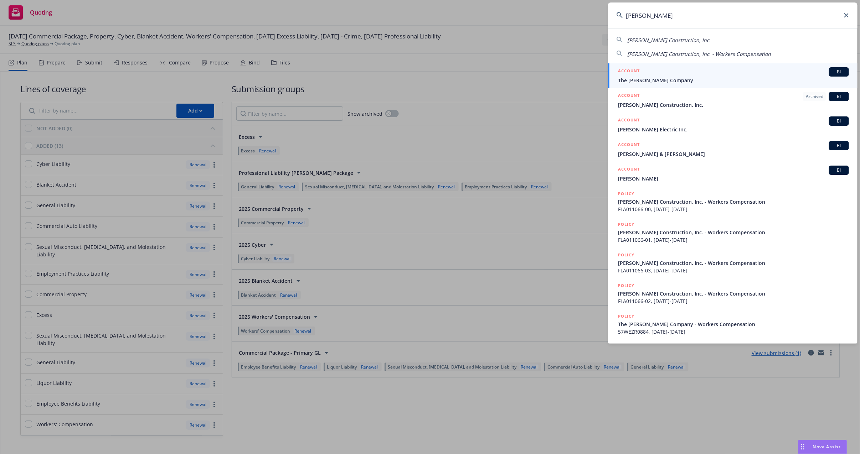
type input "[PERSON_NAME]"
click at [658, 79] on span "The [PERSON_NAME] Company" at bounding box center [733, 80] width 231 height 7
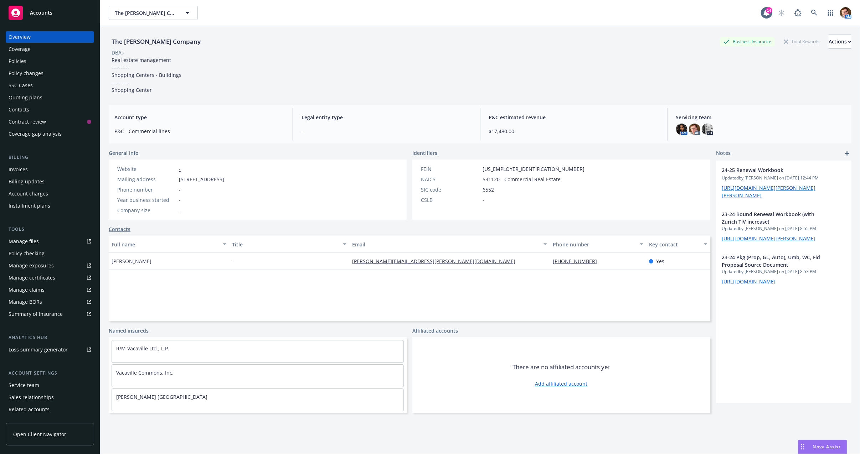
click at [21, 95] on div "Quoting plans" at bounding box center [26, 97] width 34 height 11
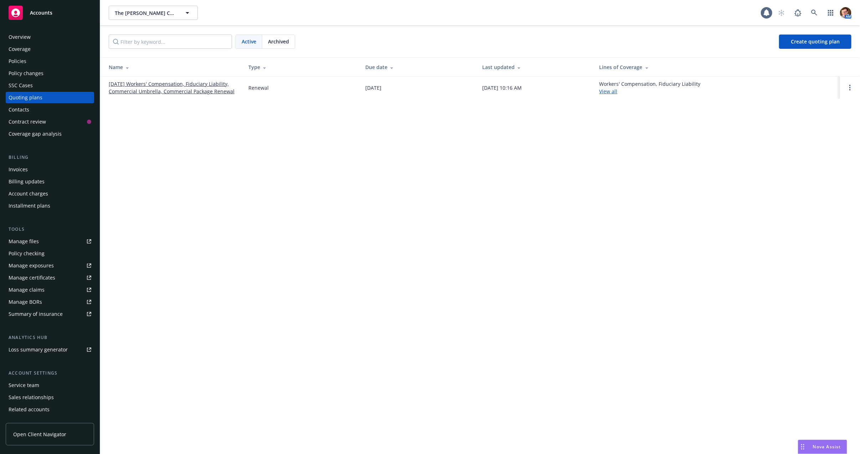
drag, startPoint x: 165, startPoint y: 92, endPoint x: 194, endPoint y: 108, distance: 34.1
click at [165, 92] on link "[DATE] Workers' Compensation, Fiduciary Liability, Commercial Umbrella, Commerc…" at bounding box center [173, 87] width 128 height 15
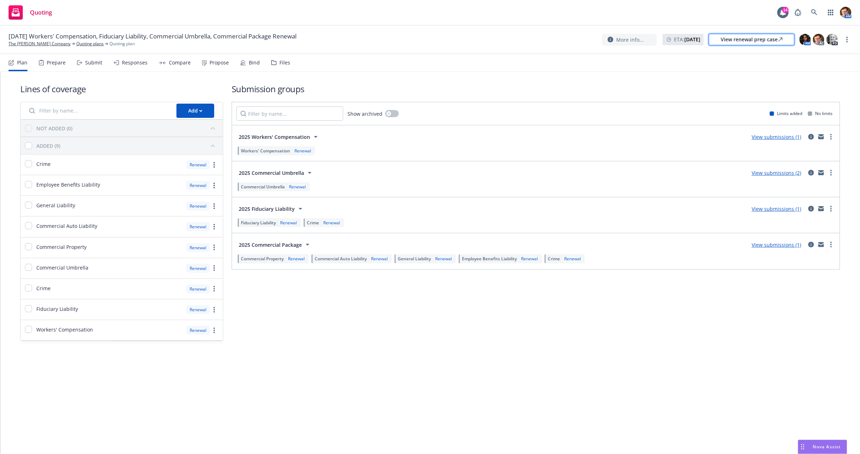
click at [752, 41] on div "View renewal prep case" at bounding box center [751, 39] width 62 height 11
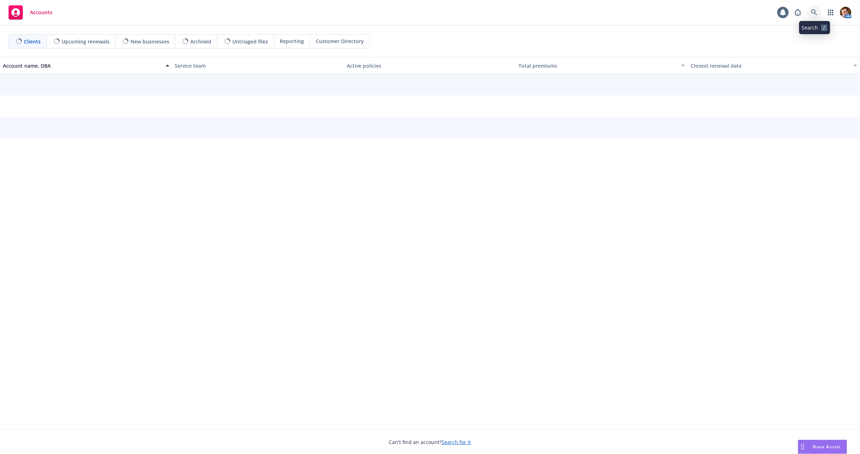
click at [810, 9] on link at bounding box center [814, 12] width 14 height 14
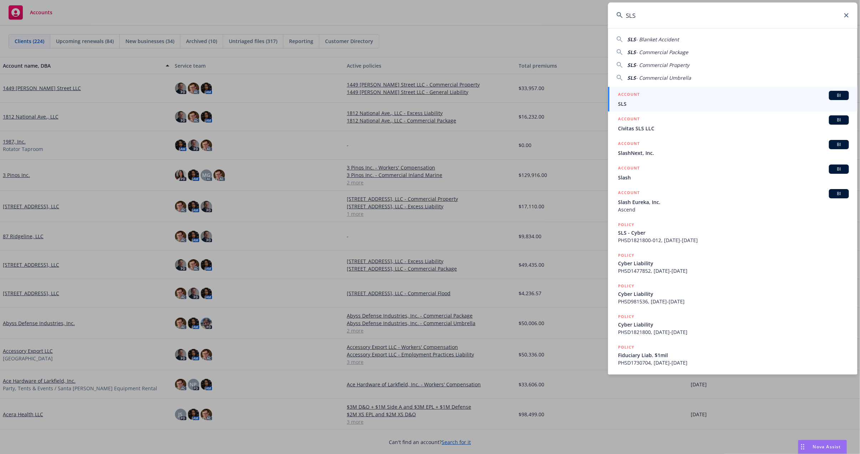
type input "SLS"
click at [677, 95] on div "ACCOUNT BI" at bounding box center [733, 95] width 231 height 9
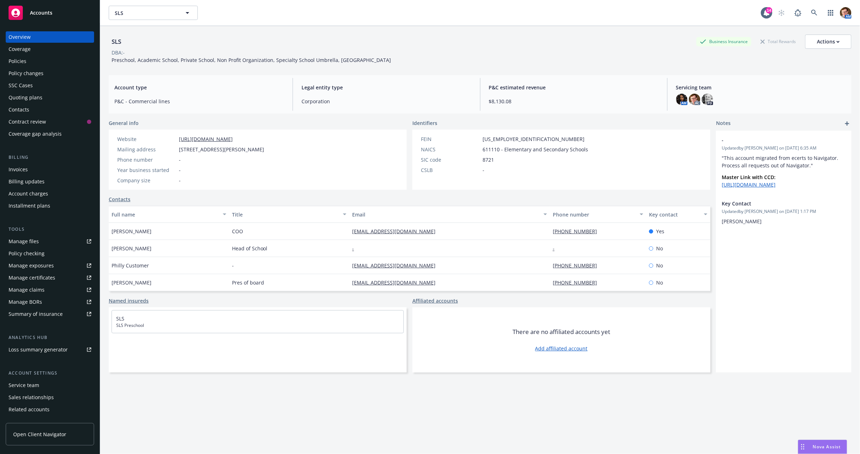
click at [45, 100] on div "Quoting plans" at bounding box center [50, 97] width 83 height 11
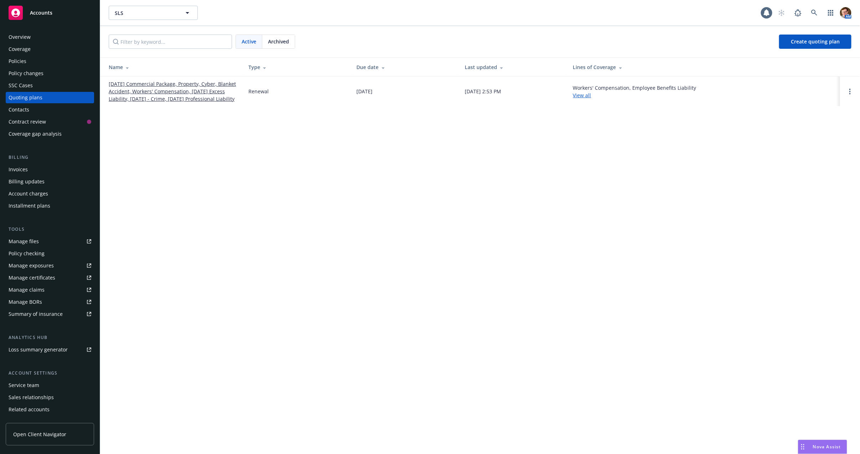
click at [139, 80] on link "09/01/25 Commercial Package, Property, Cyber, Blanket Accident, Workers' Compen…" at bounding box center [173, 91] width 128 height 22
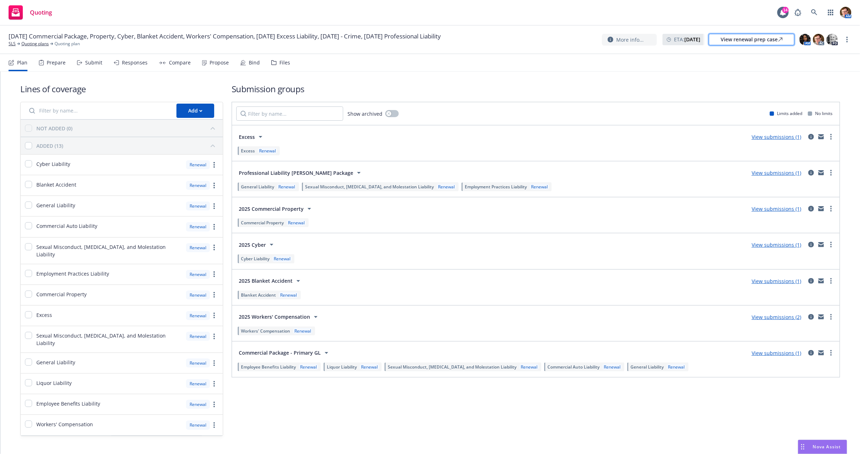
click at [768, 34] on div "View renewal prep case" at bounding box center [751, 39] width 62 height 11
click at [207, 63] on div "Propose" at bounding box center [215, 62] width 27 height 17
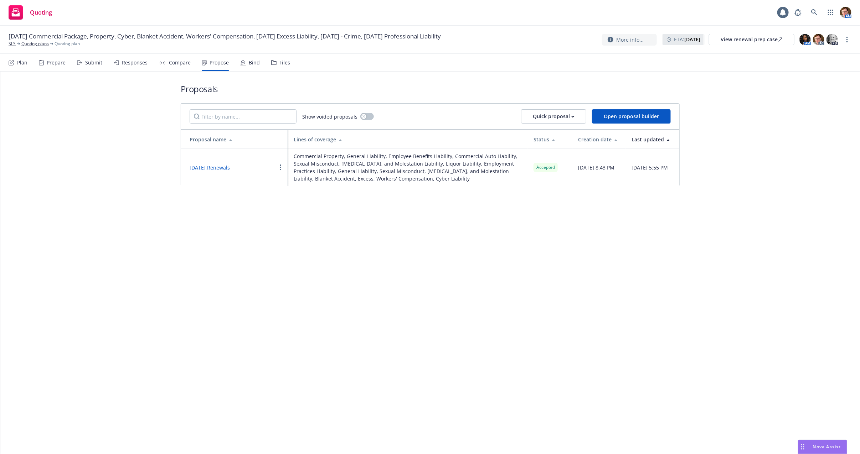
click at [240, 67] on div "Bind" at bounding box center [250, 62] width 20 height 17
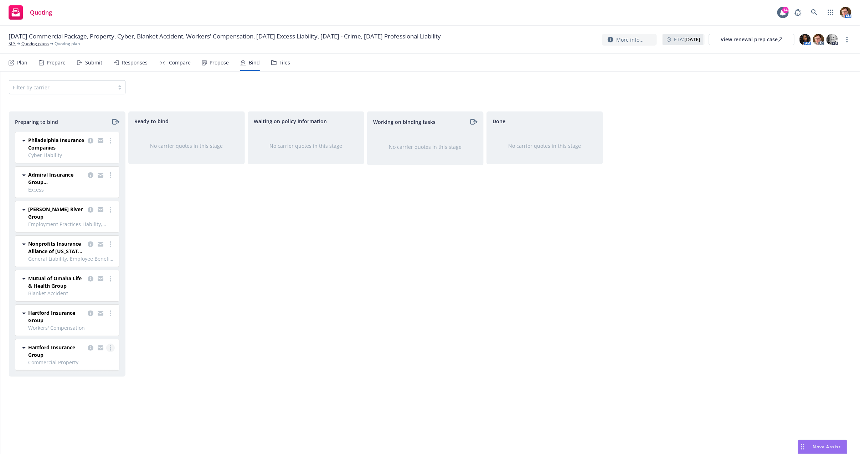
click at [110, 349] on circle "more" at bounding box center [110, 349] width 1 height 1
click at [78, 385] on span "Move to done" at bounding box center [70, 383] width 50 height 7
click at [113, 240] on link "more" at bounding box center [110, 244] width 9 height 9
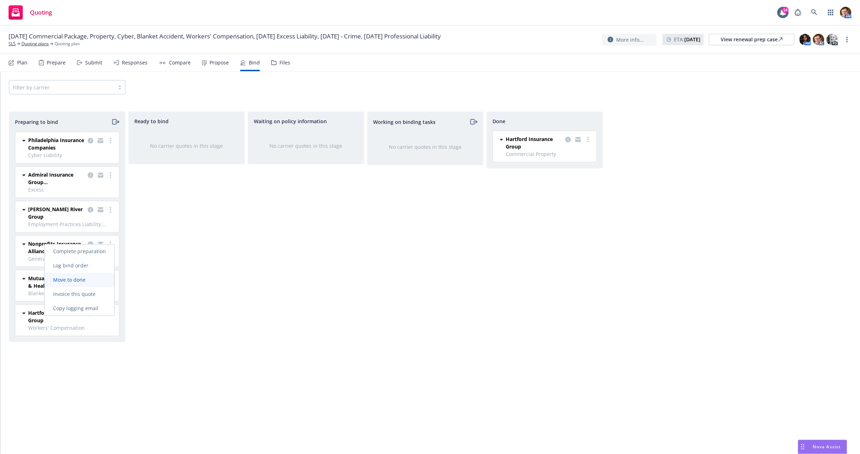
click at [79, 282] on span "Move to done" at bounding box center [70, 280] width 50 height 7
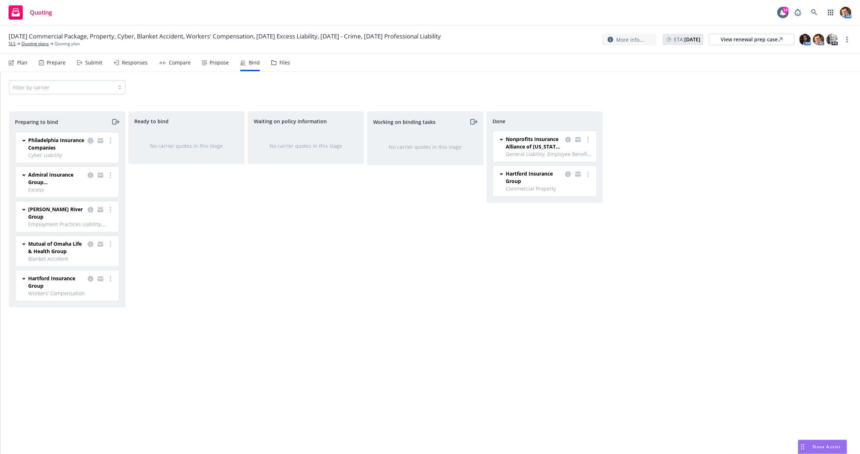
click at [87, 140] on link "copy logging email" at bounding box center [90, 140] width 9 height 9
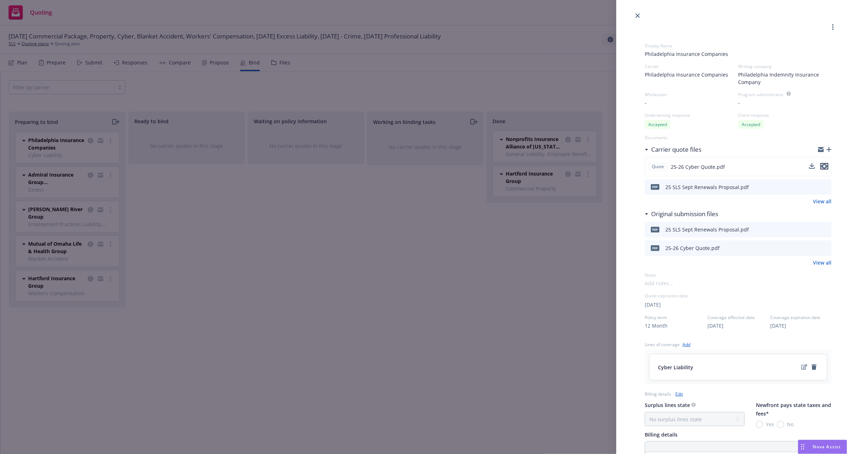
click at [821, 164] on icon "preview file" at bounding box center [824, 166] width 6 height 5
drag, startPoint x: 179, startPoint y: 94, endPoint x: 197, endPoint y: 109, distance: 23.7
click at [179, 94] on div "Display Name Philadelphia Insurance Companies Carrier Philadelphia Insurance Co…" at bounding box center [430, 227] width 860 height 454
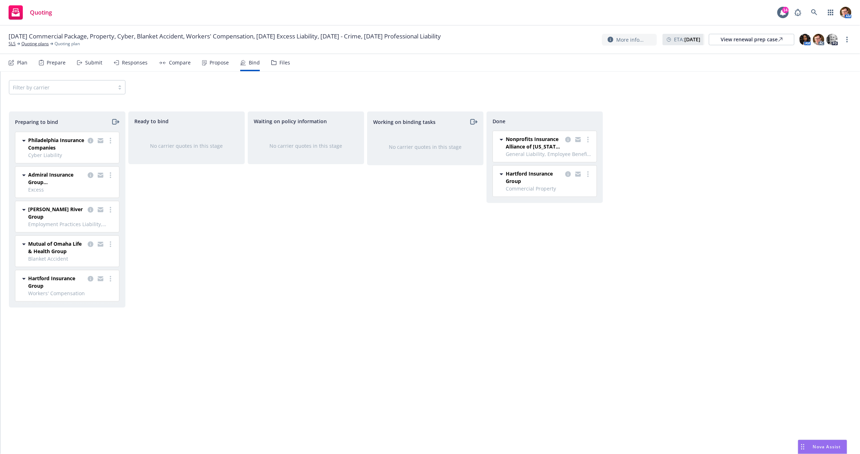
drag, startPoint x: 230, startPoint y: 190, endPoint x: 165, endPoint y: 70, distance: 137.1
click at [230, 190] on div "Ready to bind No carrier quotes in this stage" at bounding box center [186, 275] width 116 height 328
click at [50, 64] on div "Prepare" at bounding box center [56, 63] width 19 height 6
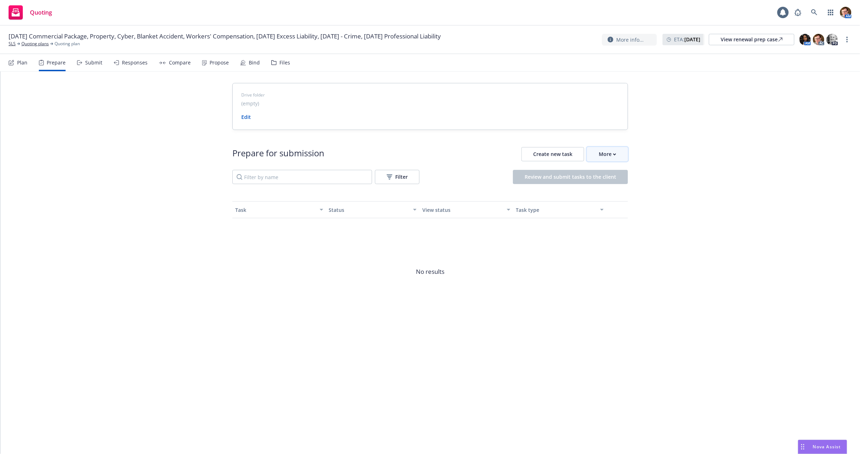
click at [613, 153] on icon "button" at bounding box center [614, 154] width 3 height 2
click at [606, 187] on span "Go to Indio account" at bounding box center [618, 186] width 63 height 7
click at [208, 67] on div "Propose" at bounding box center [215, 62] width 27 height 17
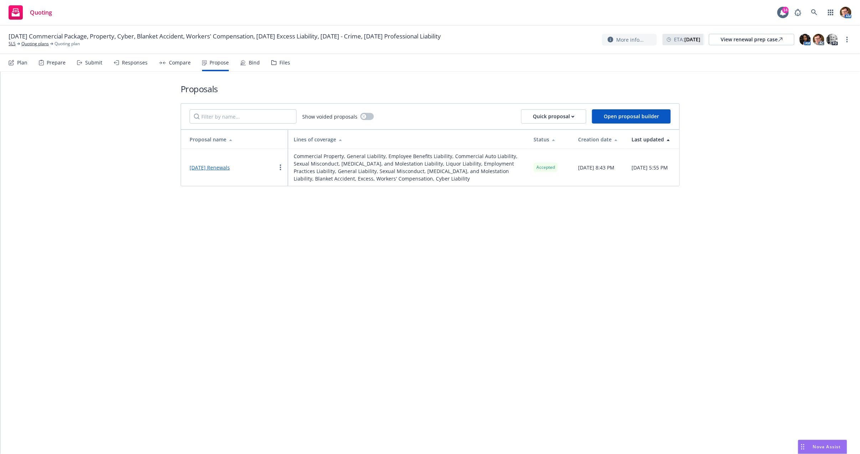
click at [222, 168] on link "2025 September Renewals" at bounding box center [209, 167] width 40 height 7
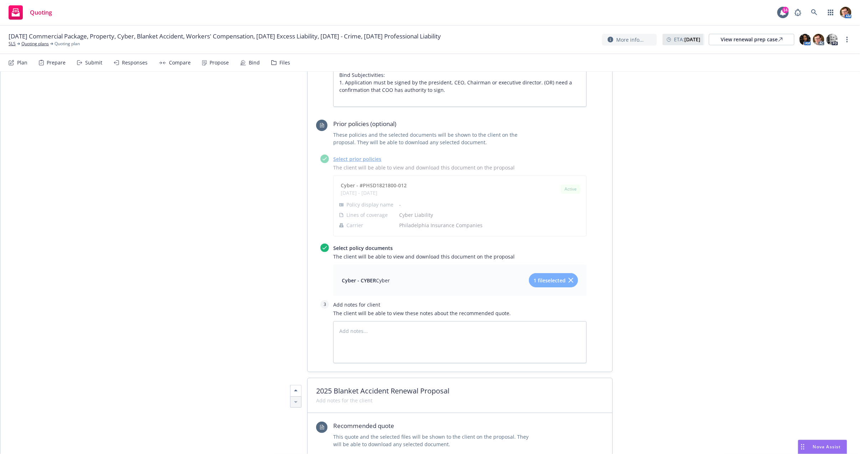
scroll to position [3635, 0]
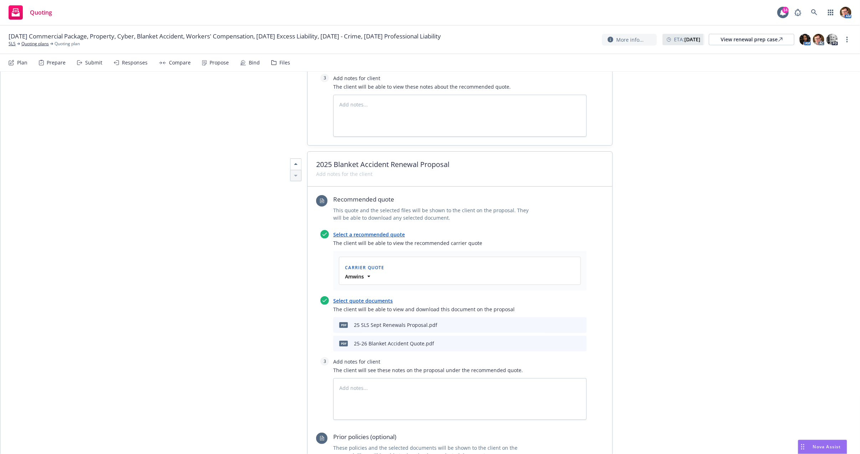
click at [565, 341] on icon "preview file" at bounding box center [568, 343] width 6 height 5
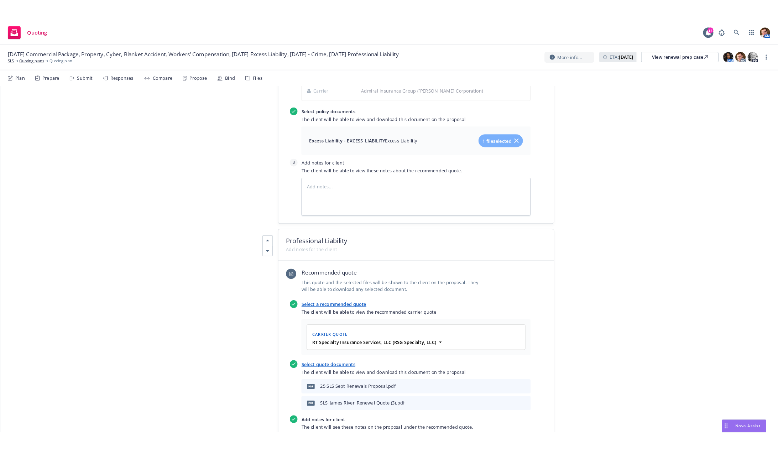
scroll to position [2514, 0]
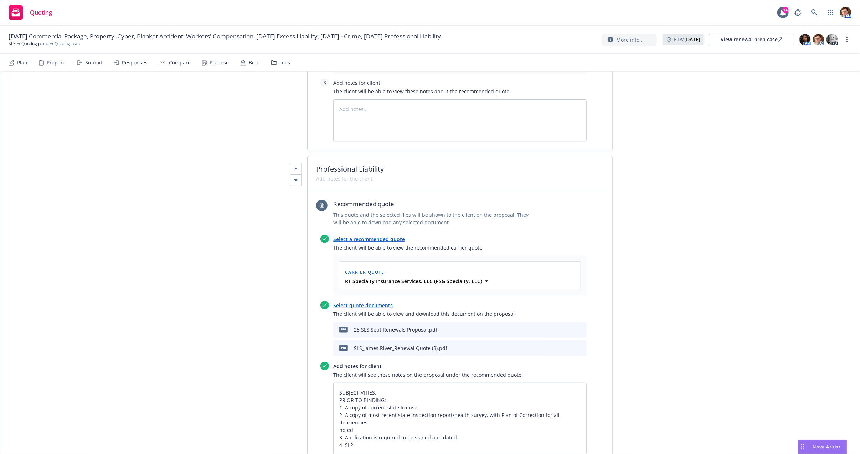
click at [554, 345] on icon "download file" at bounding box center [557, 348] width 6 height 6
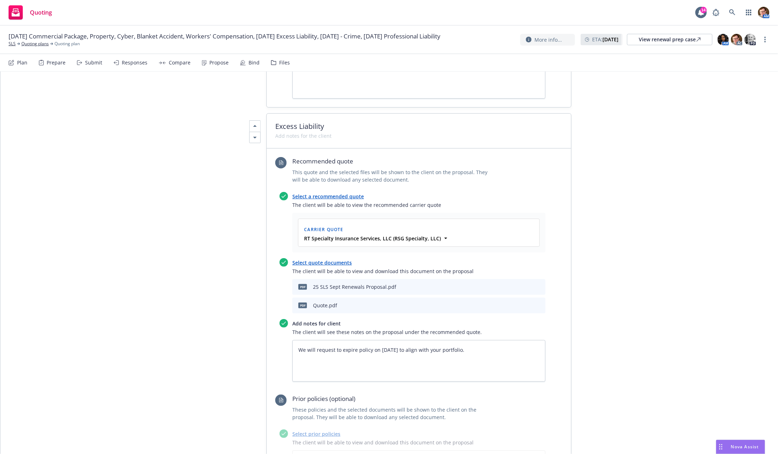
scroll to position [2010, 0]
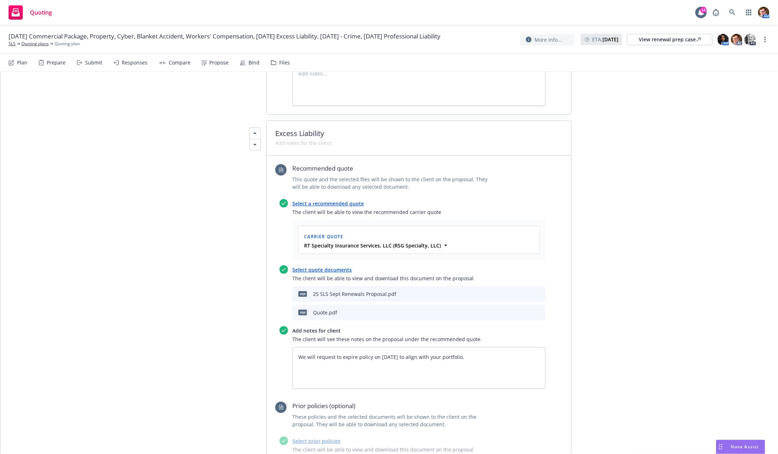
click at [514, 309] on icon "download file" at bounding box center [516, 311] width 5 height 4
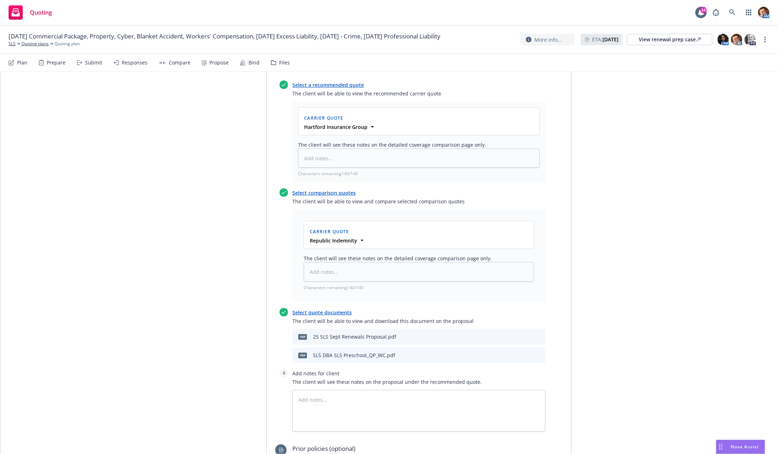
scroll to position [679, 0]
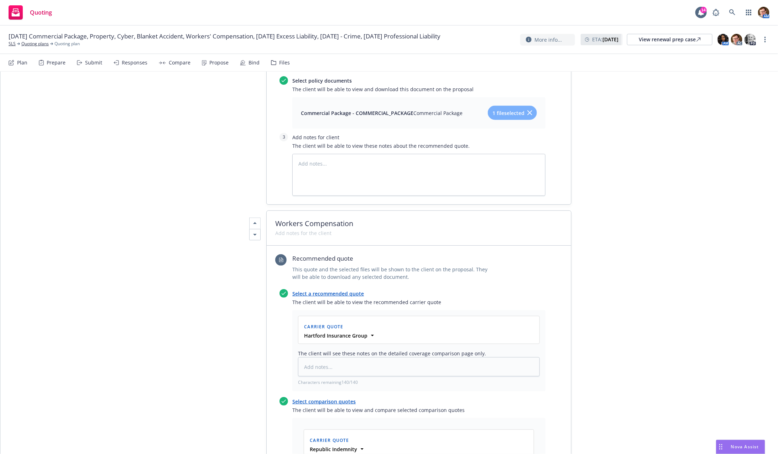
click at [331, 298] on div at bounding box center [418, 298] width 253 height 1
click at [331, 290] on link "Select a recommended quote" at bounding box center [328, 293] width 72 height 7
click at [332, 289] on div "Select a recommended quote The client will be able to view the recommended carr…" at bounding box center [418, 340] width 253 height 103
click at [332, 290] on link "Select a recommended quote" at bounding box center [328, 293] width 72 height 7
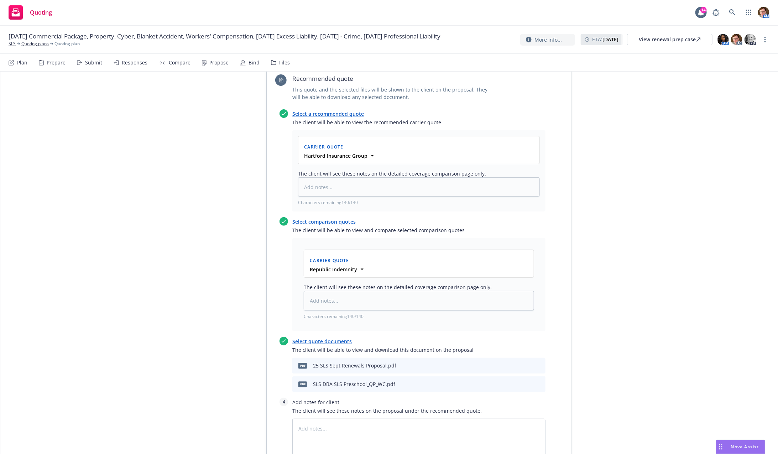
scroll to position [914, 0]
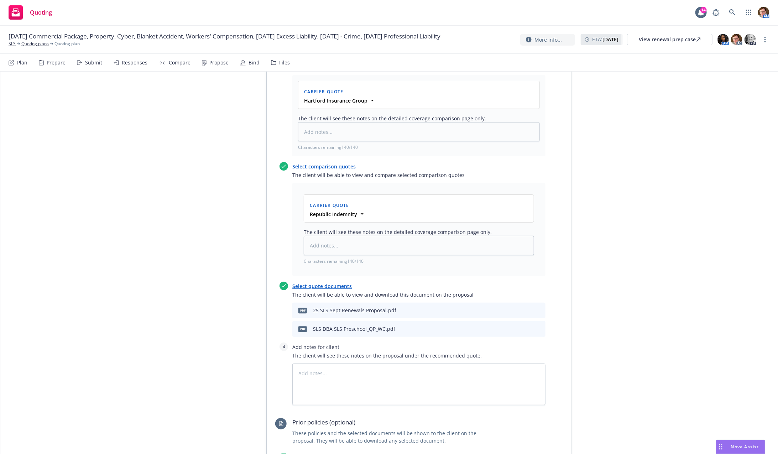
click at [524, 326] on icon "preview file" at bounding box center [527, 328] width 6 height 5
type textarea "x"
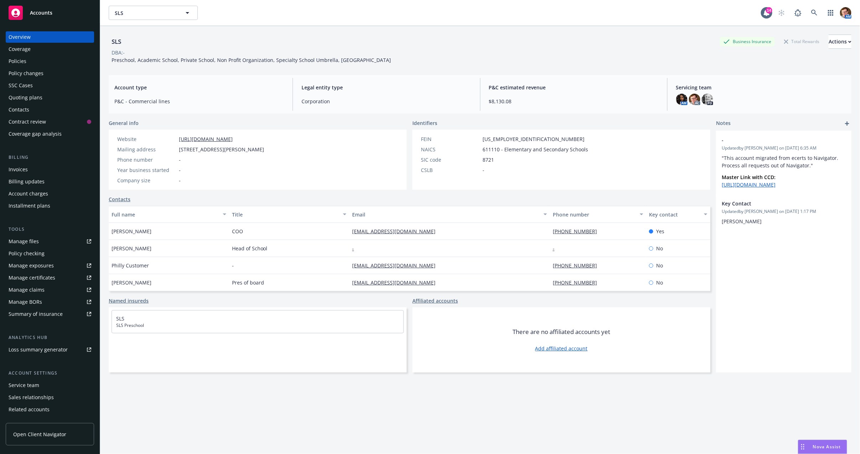
drag, startPoint x: 23, startPoint y: 53, endPoint x: 27, endPoint y: 53, distance: 4.3
click at [23, 53] on div "Coverage" at bounding box center [20, 48] width 22 height 11
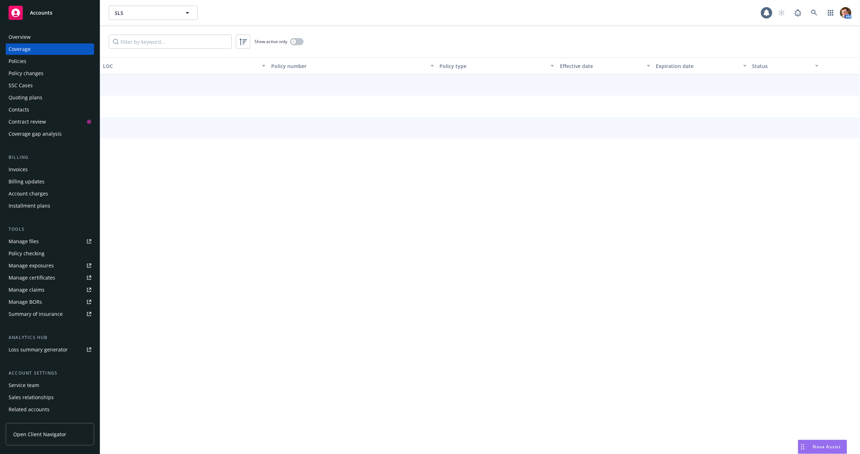
click at [15, 62] on div "Policies" at bounding box center [18, 61] width 18 height 11
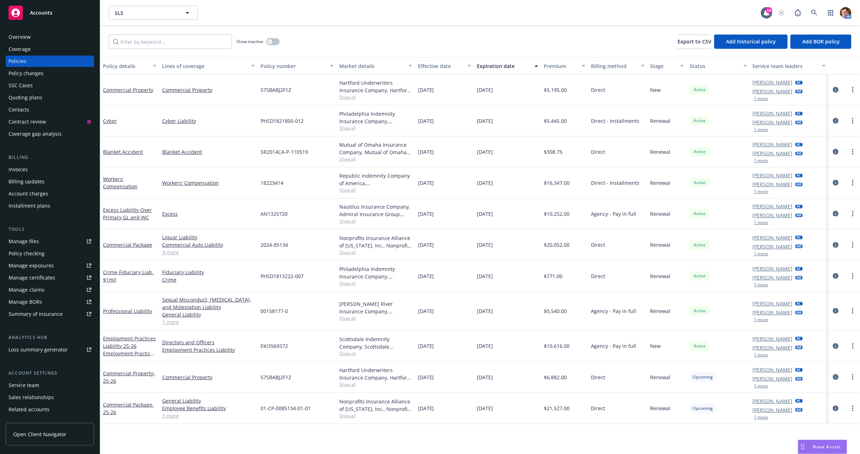
click at [20, 39] on div "Overview" at bounding box center [20, 36] width 22 height 11
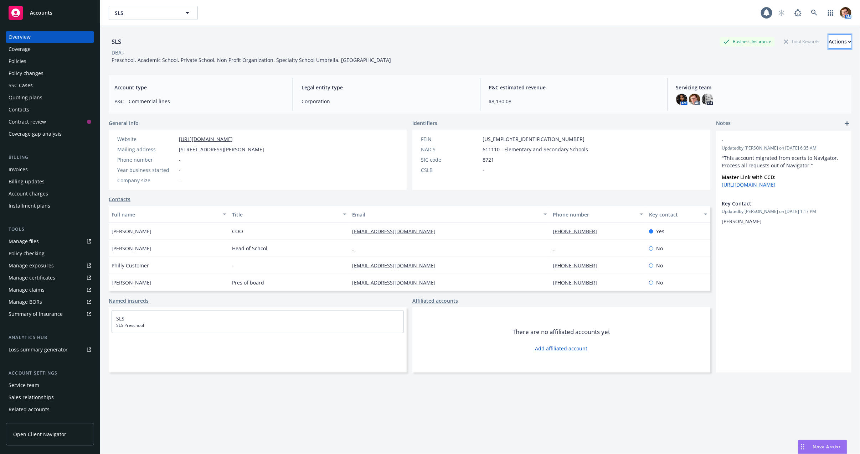
click at [828, 43] on div "Actions" at bounding box center [839, 42] width 23 height 14
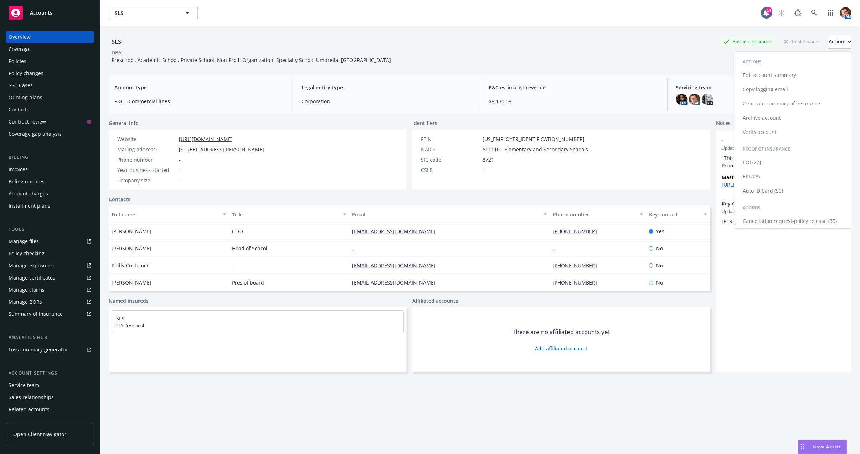
click at [773, 220] on link "Cancellation request-policy release (35)" at bounding box center [792, 221] width 117 height 14
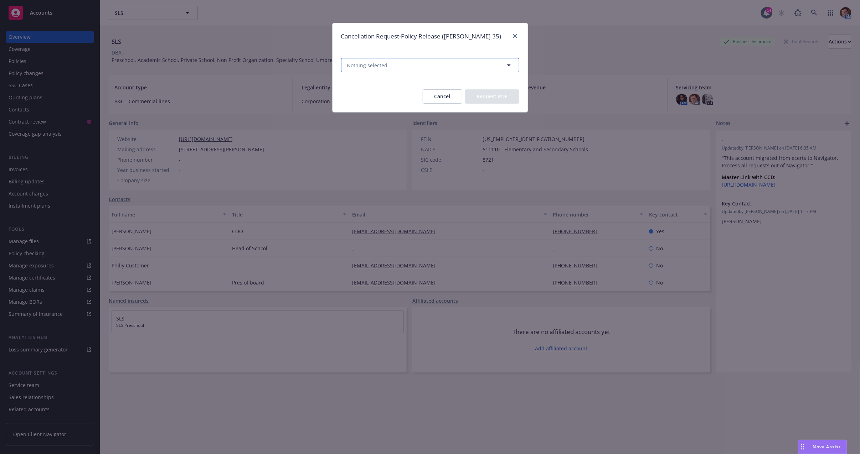
click at [427, 70] on button "Nothing selected" at bounding box center [430, 65] width 178 height 14
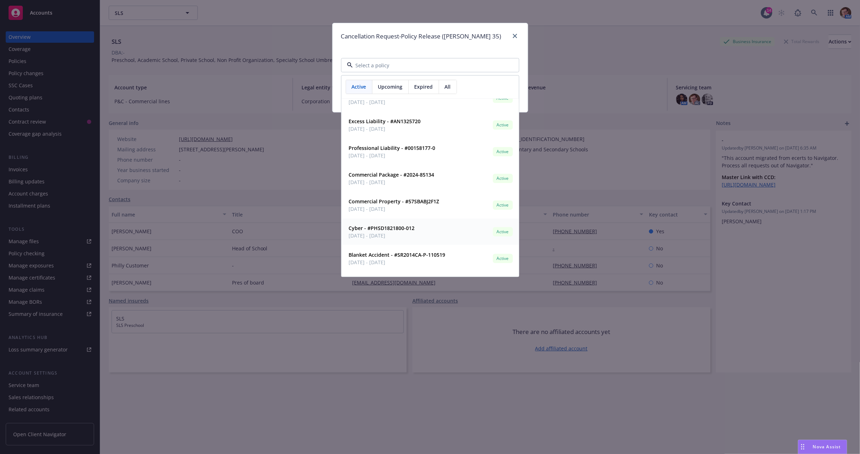
scroll to position [36, 0]
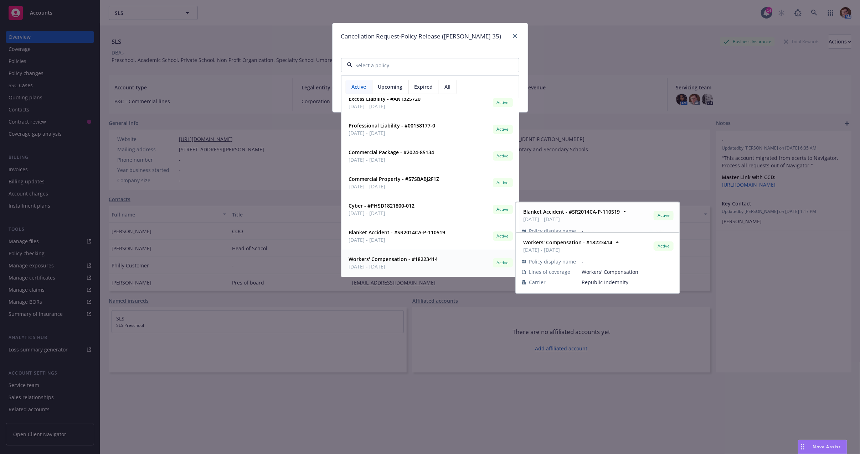
click at [376, 262] on span "Workers' Compensation - #18223414" at bounding box center [393, 258] width 89 height 7
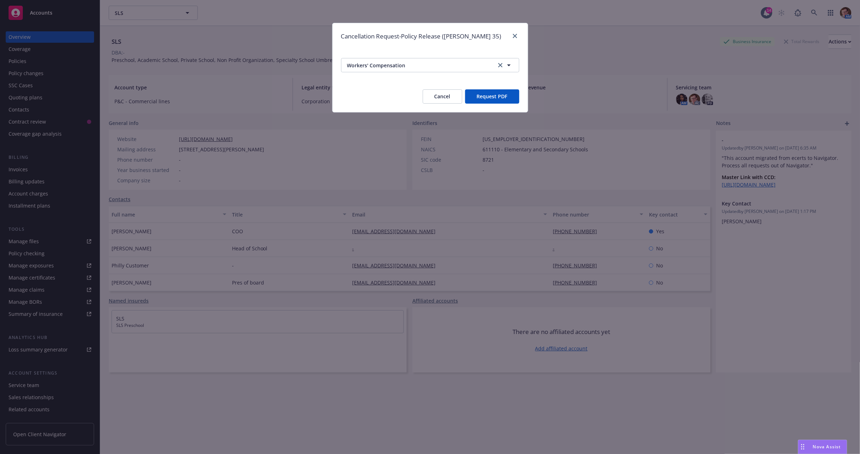
click at [493, 96] on button "Request PDF" at bounding box center [492, 96] width 54 height 14
click at [515, 37] on icon "close" at bounding box center [515, 36] width 4 height 4
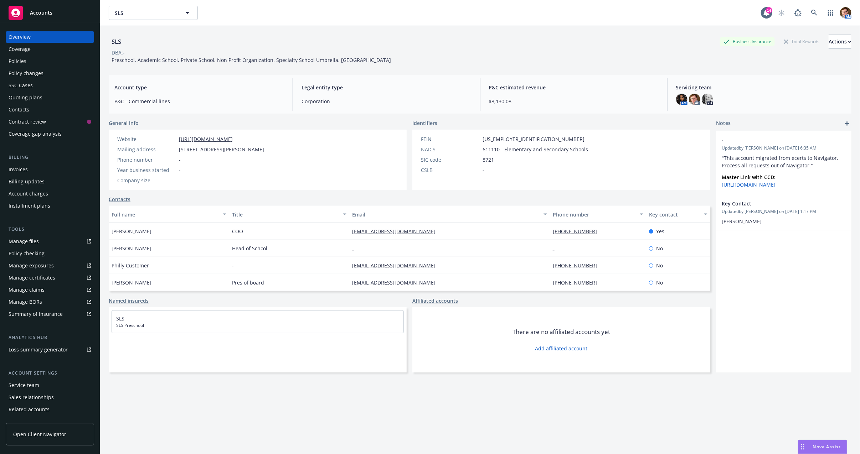
click at [42, 59] on div "Policies" at bounding box center [50, 61] width 83 height 11
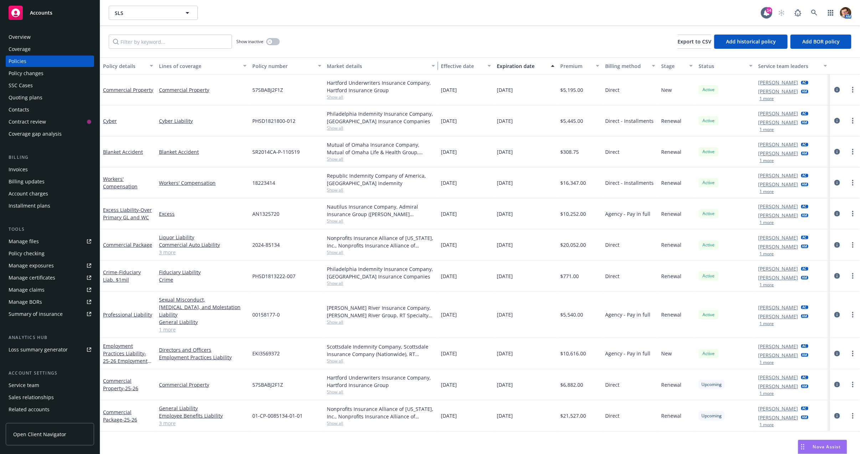
drag, startPoint x: 414, startPoint y: 67, endPoint x: 451, endPoint y: 64, distance: 37.5
click at [451, 64] on div "Policy details Lines of coverage Policy number Market details Effective date Ex…" at bounding box center [479, 65] width 759 height 17
click at [835, 182] on icon "circleInformation" at bounding box center [837, 183] width 6 height 6
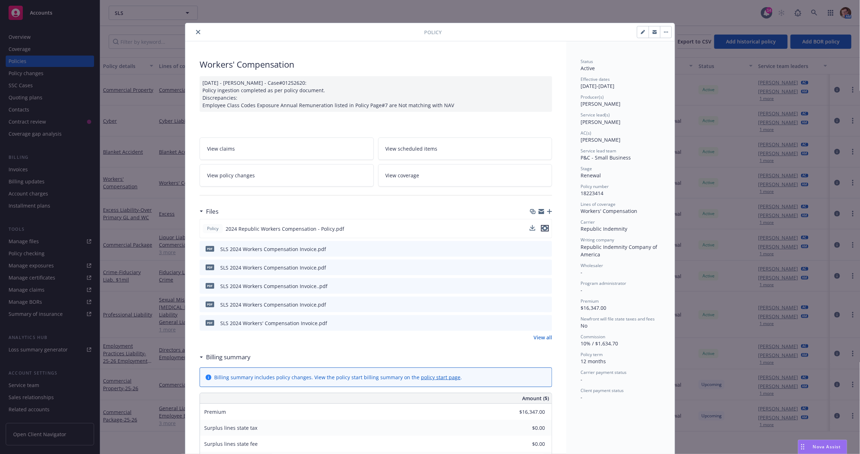
click at [544, 228] on icon "preview file" at bounding box center [544, 228] width 6 height 5
click at [188, 28] on div at bounding box center [306, 32] width 236 height 9
click at [196, 31] on icon "close" at bounding box center [198, 32] width 4 height 4
click at [38, 39] on div "Overview" at bounding box center [50, 36] width 83 height 11
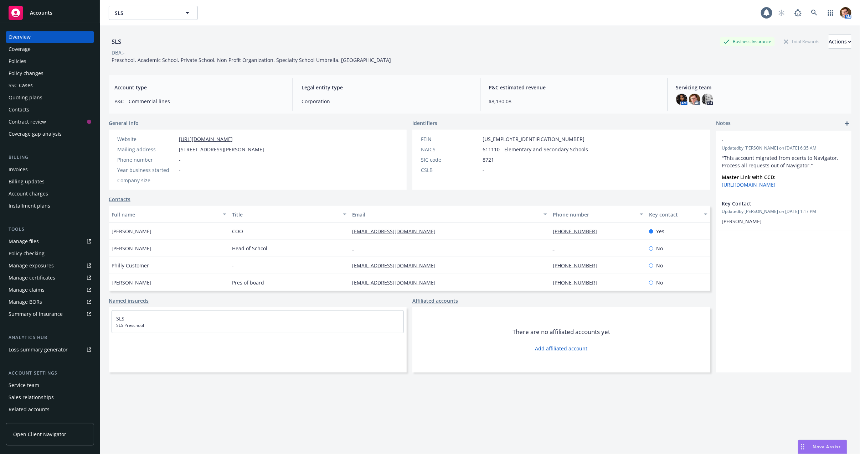
scroll to position [23, 0]
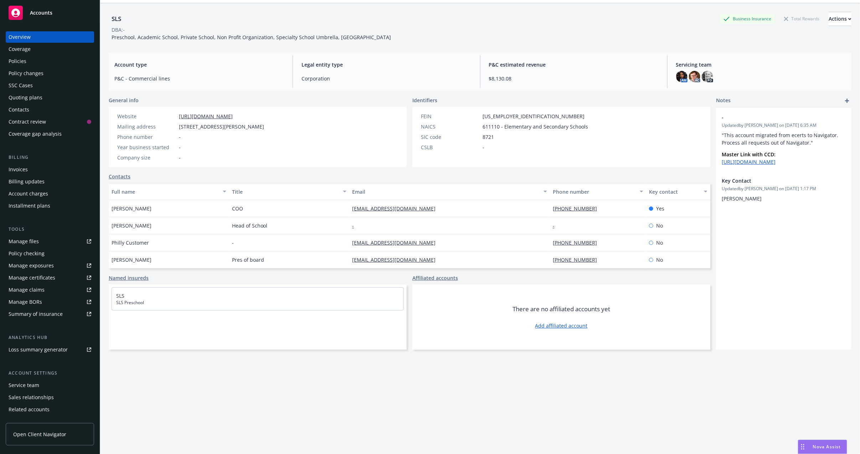
drag, startPoint x: 150, startPoint y: 209, endPoint x: 124, endPoint y: 211, distance: 26.0
click at [108, 208] on div "SLS Business Insurance Total Rewards Actions DBA: - Preschool, Academic School,…" at bounding box center [479, 230] width 759 height 454
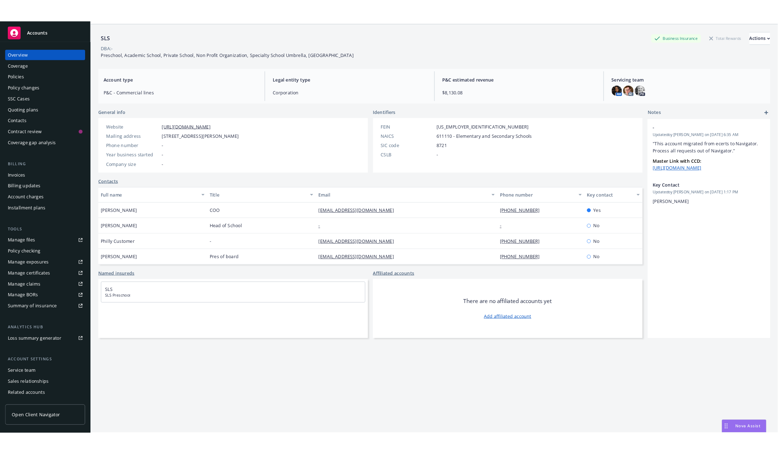
scroll to position [26, 0]
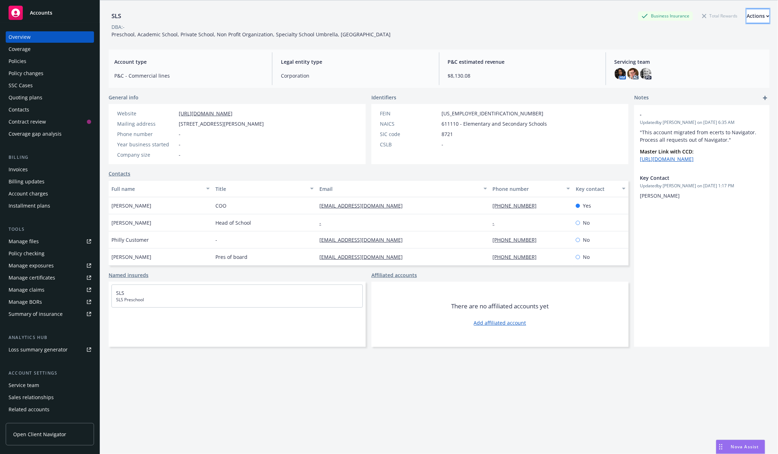
click at [747, 13] on div "Actions" at bounding box center [758, 16] width 23 height 14
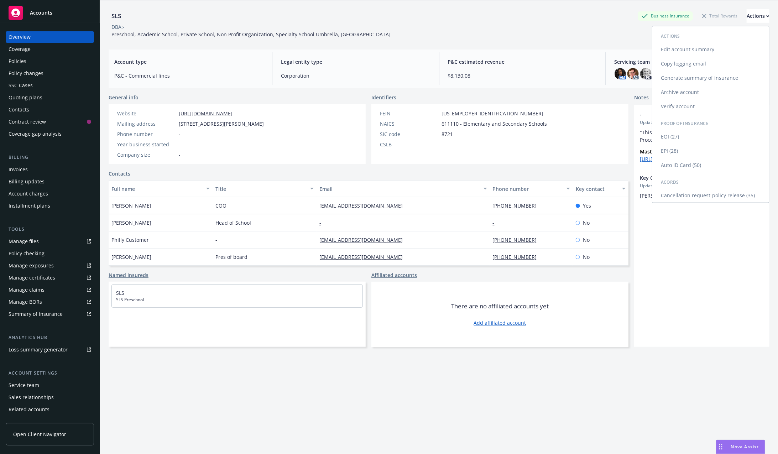
click at [679, 64] on link "Copy logging email" at bounding box center [711, 64] width 117 height 14
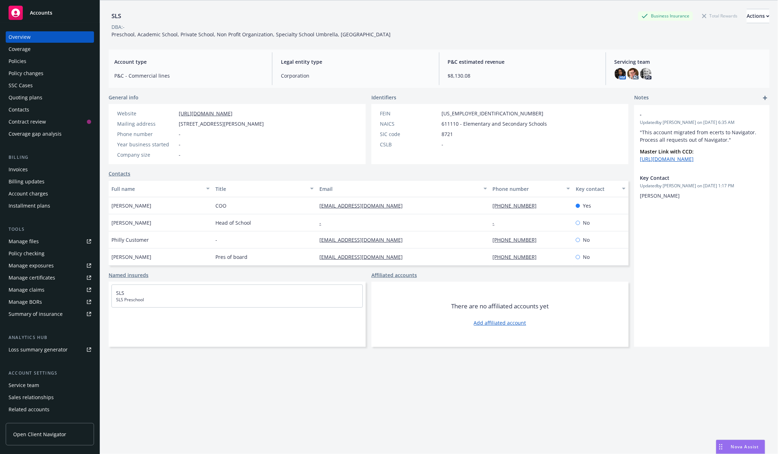
click at [749, 443] on div "Nova Assist" at bounding box center [741, 447] width 48 height 14
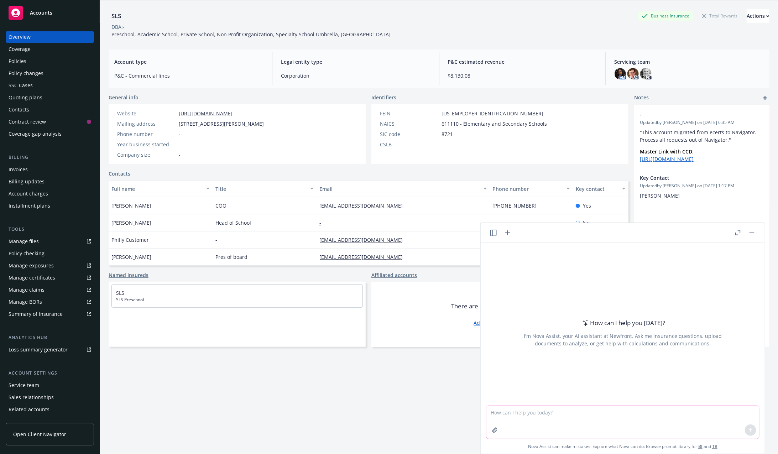
click at [560, 419] on textarea at bounding box center [623, 422] width 273 height 33
drag, startPoint x: 597, startPoint y: 411, endPoint x: 601, endPoint y: 410, distance: 4.3
click at [597, 411] on textarea "write a confirmation letter that I [PERSON_NAME] have signing abiltiy releated …" at bounding box center [623, 421] width 273 height 33
type textarea "write a confirmation letter that I [PERSON_NAME] COO have signing abiltiy relea…"
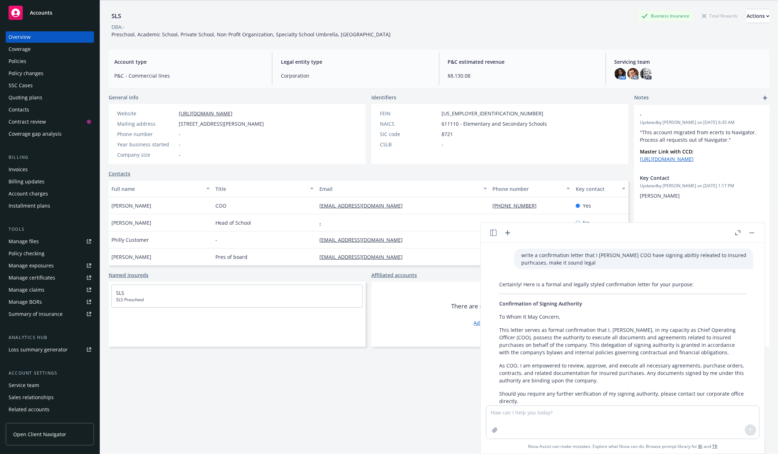
drag, startPoint x: 255, startPoint y: 119, endPoint x: 110, endPoint y: 14, distance: 179.4
click at [110, 14] on div "SLS Business Insurance Total Rewards Actions DBA: - Preschool, Academic School,…" at bounding box center [439, 223] width 661 height 446
click at [233, 54] on div "Account type P&C - Commercial lines" at bounding box center [189, 68] width 161 height 33
click at [571, 407] on textarea at bounding box center [623, 422] width 273 height 33
paste textarea "[STREET_ADDRESS][PERSON_NAME] [PHONE_NUMBER] phone Ehttps://[DOMAIN_NAME][URL]"
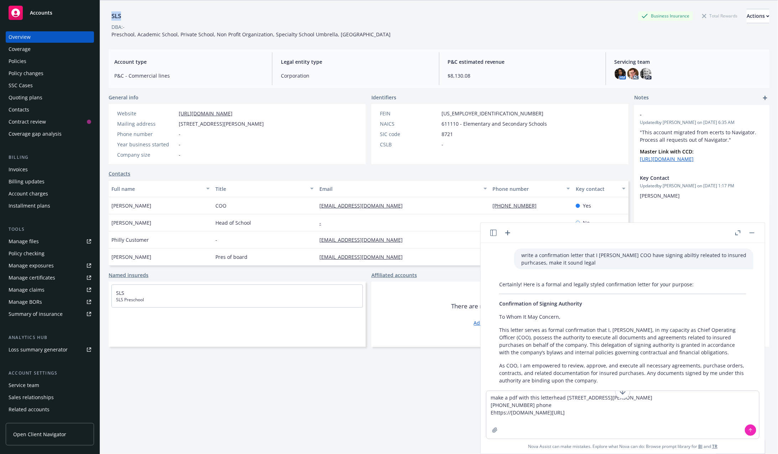
drag, startPoint x: 130, startPoint y: 17, endPoint x: 111, endPoint y: 15, distance: 18.9
click at [111, 15] on div "SLS Business Insurance Total Rewards Actions" at bounding box center [439, 16] width 661 height 14
copy div "SLS"
click at [564, 399] on textarea "make a pdf with this letterhead [STREET_ADDRESS][PERSON_NAME] [PHONE_NUMBER] ph…" at bounding box center [623, 415] width 273 height 48
click at [560, 394] on textarea "make a pdf with this letterhead [STREET_ADDRESS][PERSON_NAME] [PHONE_NUMBER] ph…" at bounding box center [623, 415] width 273 height 48
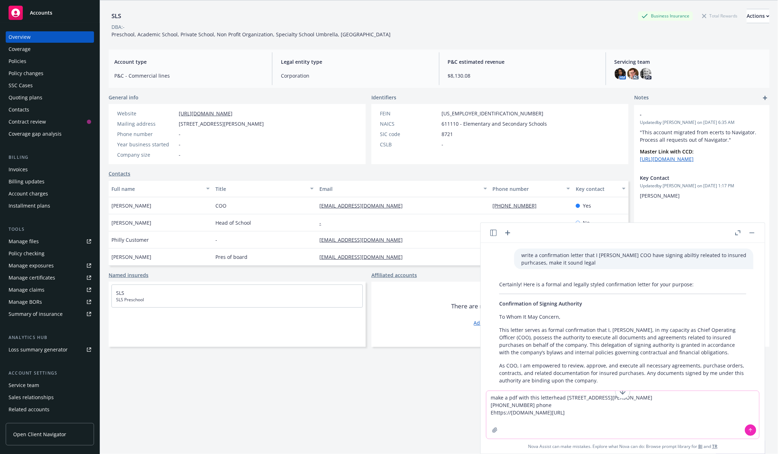
click at [560, 397] on textarea "make a pdf with this letterhead [STREET_ADDRESS][PERSON_NAME] [PHONE_NUMBER] ph…" at bounding box center [623, 415] width 273 height 48
paste textarea "SLS"
drag, startPoint x: 502, startPoint y: 397, endPoint x: 564, endPoint y: 411, distance: 63.9
click at [502, 397] on textarea "make a pdf with this letterhead SLS [STREET_ADDRESS][PERSON_NAME] [PHONE_NUMBER…" at bounding box center [623, 415] width 273 height 48
type textarea "make it a pdf with this letterhead SLS [STREET_ADDRESS][PERSON_NAME] [PHONE_NUM…"
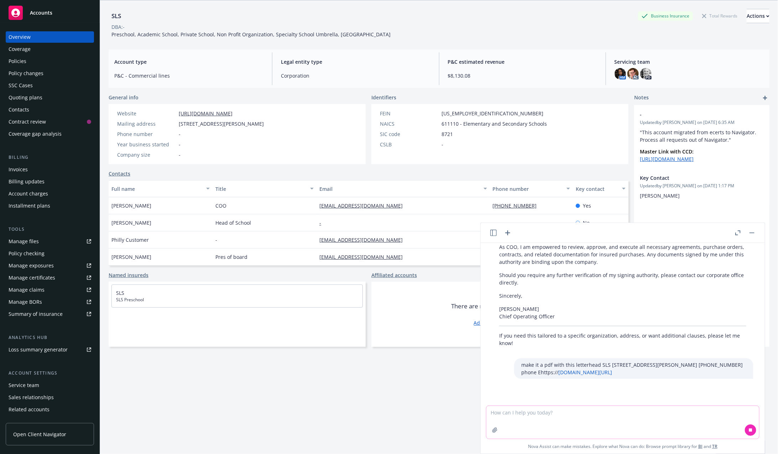
scroll to position [120, 0]
drag, startPoint x: 587, startPoint y: 371, endPoint x: 521, endPoint y: 372, distance: 65.9
click at [521, 372] on p "make it a pdf with this letterhead SLS [STREET_ADDRESS][PERSON_NAME] [PHONE_NUM…" at bounding box center [633, 367] width 225 height 15
copy p "Ehttps:// [DOMAIN_NAME][URL]"
click at [524, 416] on textarea at bounding box center [623, 422] width 273 height 33
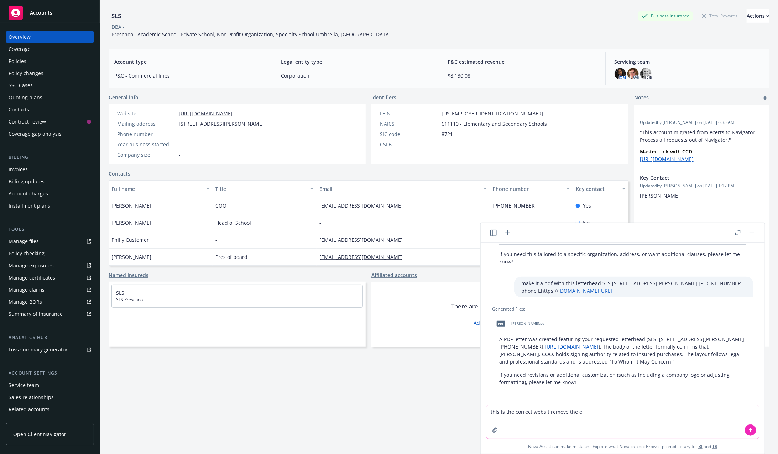
scroll to position [201, 0]
paste textarea "Ehttps://[DOMAIN_NAME][URL]"
type textarea "this is the correct websit remove the e Ehttps://[DOMAIN_NAME][URL]"
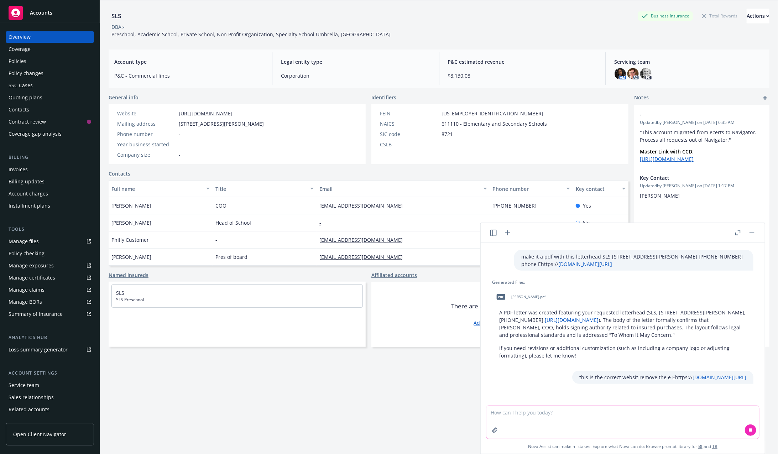
scroll to position [233, 0]
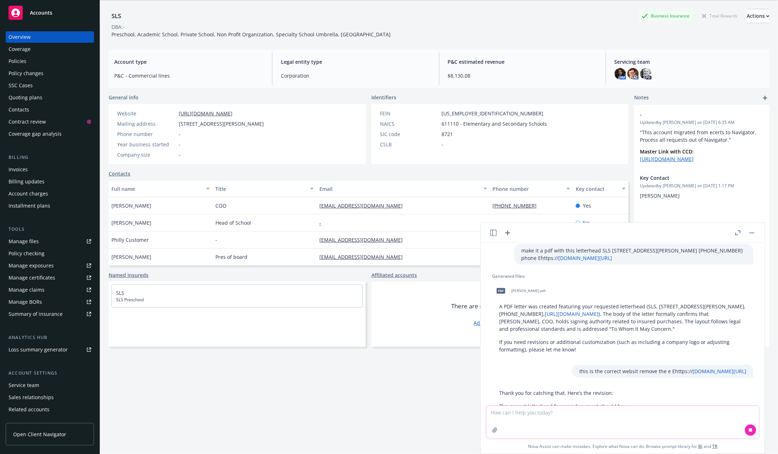
paste textarea "Ehttps://[DOMAIN_NAME][URL]"
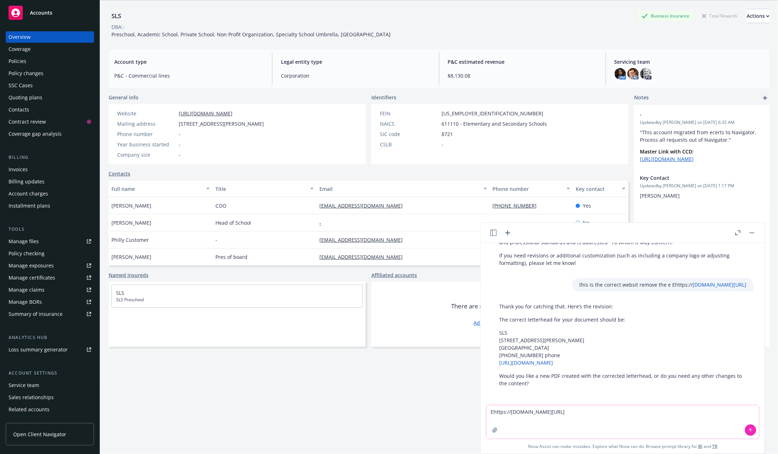
scroll to position [321, 0]
click at [491, 412] on textarea "Ehttps://[DOMAIN_NAME][URL]" at bounding box center [623, 421] width 273 height 33
drag, startPoint x: 596, startPoint y: 414, endPoint x: 448, endPoint y: 403, distance: 148.6
click at [448, 403] on body "Accounts Overview Coverage Policies Policy changes SSC Cases Quoting plans Cont…" at bounding box center [389, 227] width 778 height 454
type textarea "yes"
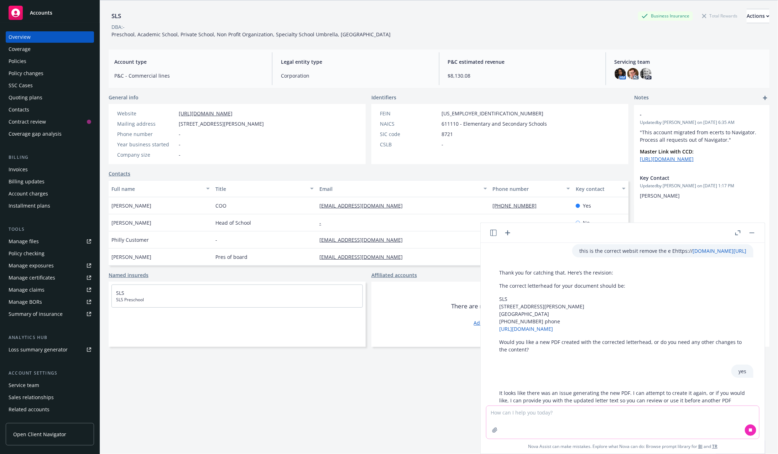
scroll to position [379, 0]
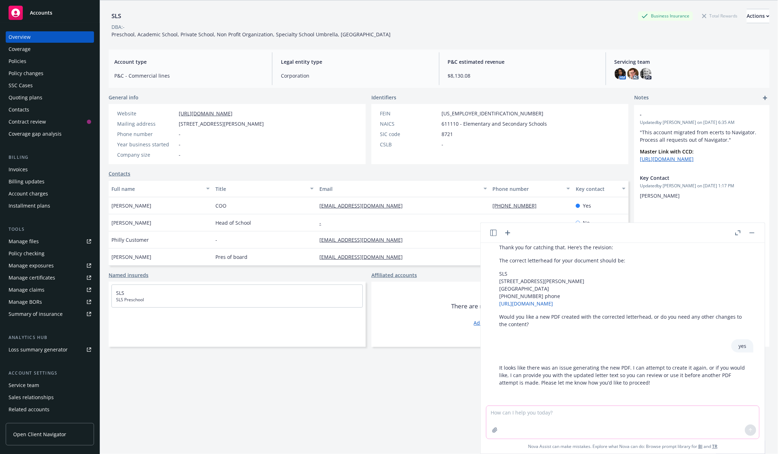
click at [534, 424] on textarea at bounding box center [623, 422] width 273 height 33
type textarea "i need the pdf"
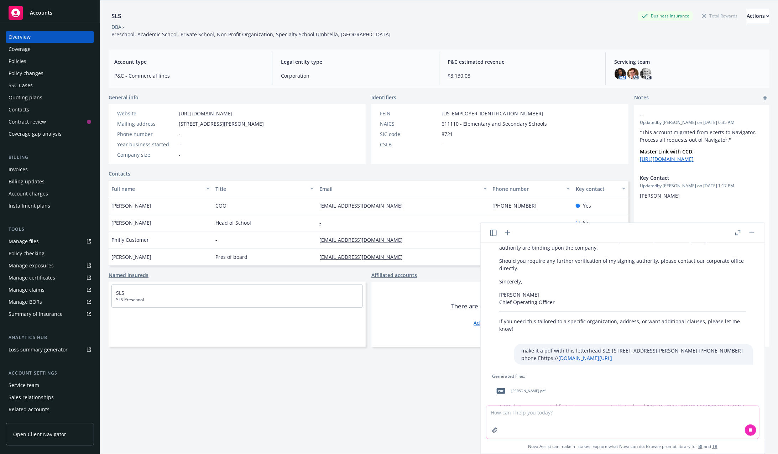
scroll to position [146, 0]
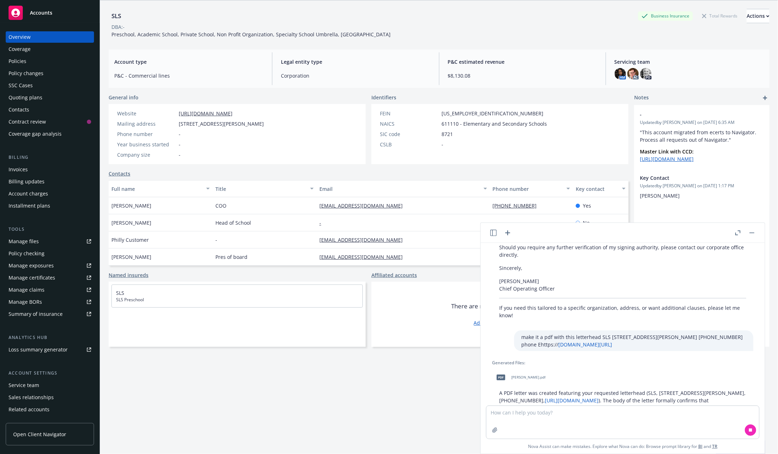
click at [546, 379] on span "[PERSON_NAME].pdf" at bounding box center [528, 377] width 34 height 5
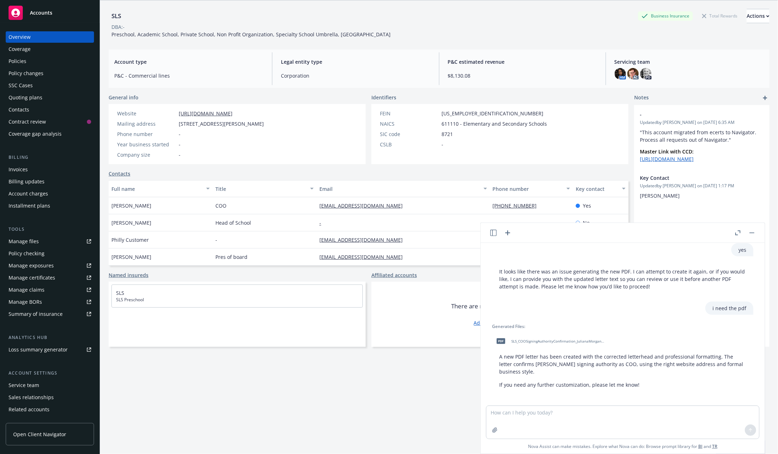
scroll to position [477, 0]
click at [544, 337] on span "SLS_COOSigningAuthorityConfirmation_JulianaMorgan.pdf" at bounding box center [557, 339] width 93 height 5
drag, startPoint x: 530, startPoint y: 413, endPoint x: 539, endPoint y: 417, distance: 9.4
click at [530, 412] on textarea at bounding box center [623, 422] width 273 height 33
paste textarea "1. A copy of current state license 2. A copy of most recent state inspection re…"
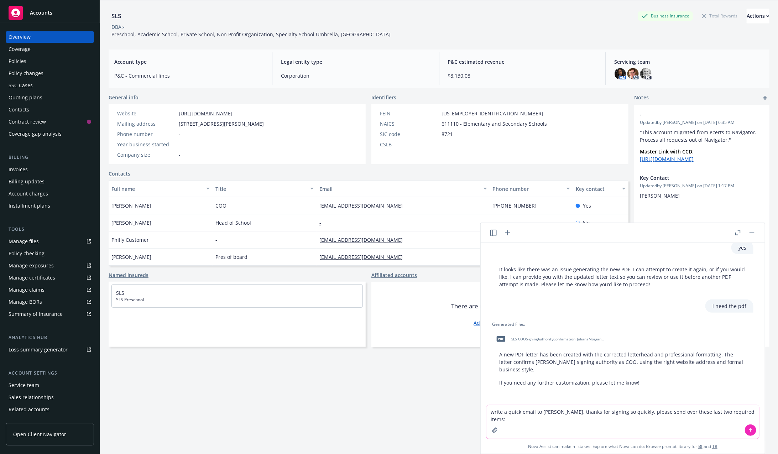
type textarea "write a quick email to [PERSON_NAME], thanks for signing so quickly, please sen…"
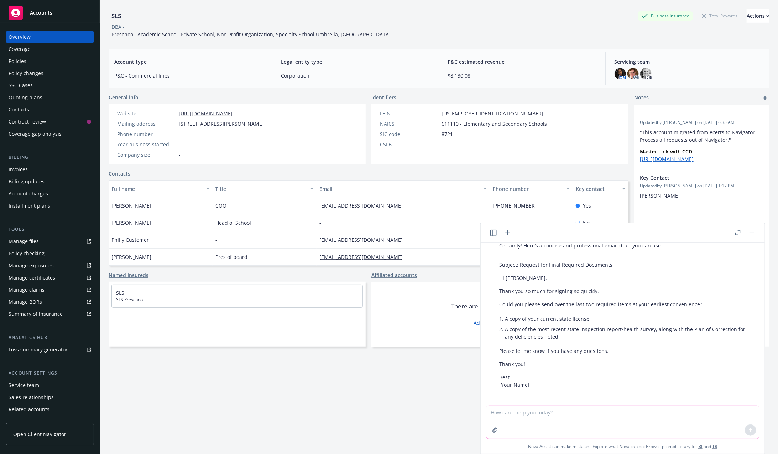
scroll to position [675, 0]
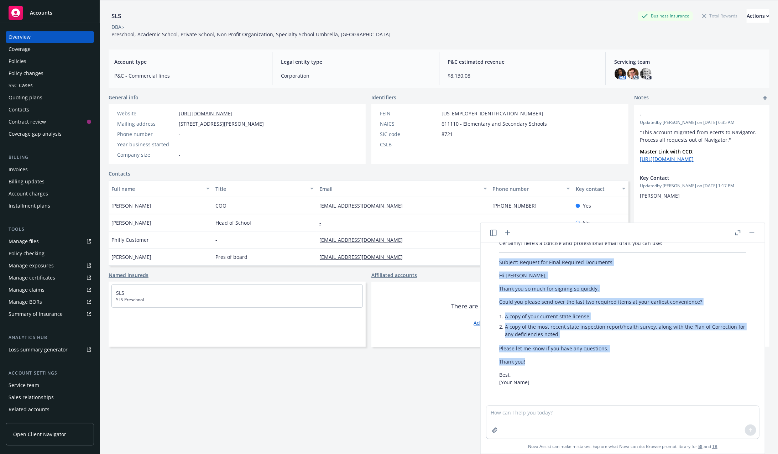
drag, startPoint x: 505, startPoint y: 338, endPoint x: 494, endPoint y: 263, distance: 76.3
click at [493, 263] on div "Certainly! Here’s a concise and professional email draft you can use: Subject: …" at bounding box center [622, 313] width 261 height 153
copy div "Subject: Request for Final Required Documents Hi [PERSON_NAME], Thank you so mu…"
click at [747, 17] on div "Actions" at bounding box center [758, 16] width 23 height 14
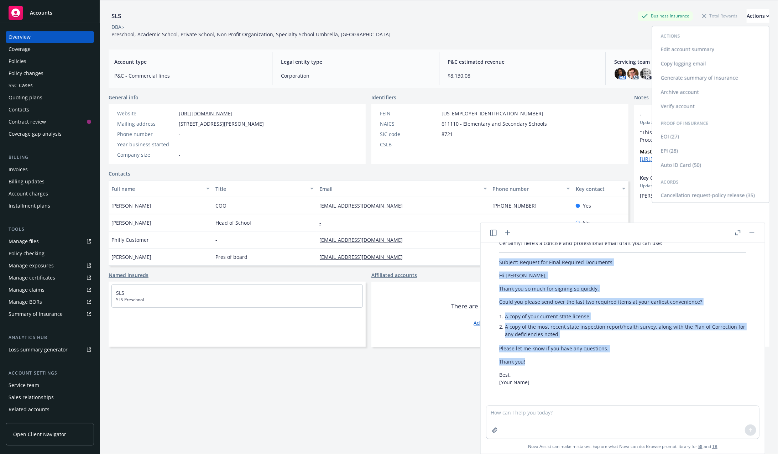
click at [718, 68] on link "Copy logging email" at bounding box center [711, 64] width 117 height 14
